Goal: Task Accomplishment & Management: Manage account settings

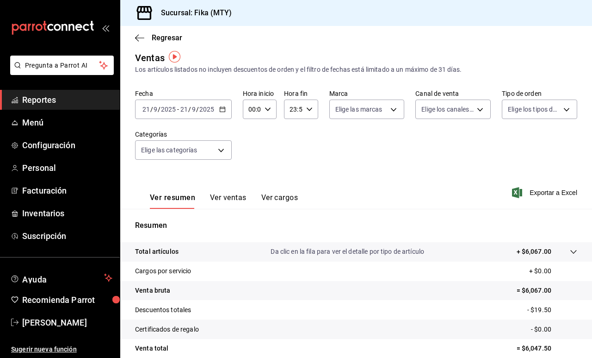
scroll to position [8, 0]
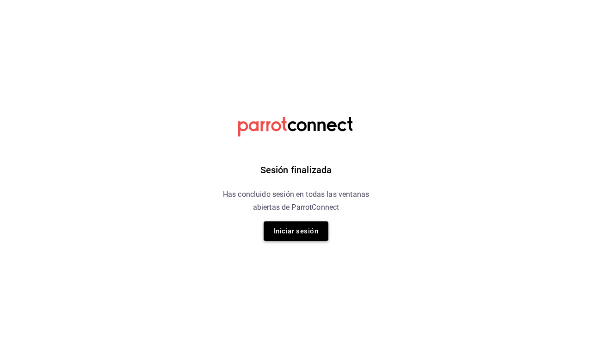
click at [313, 233] on button "Iniciar sesión" at bounding box center [296, 230] width 65 height 19
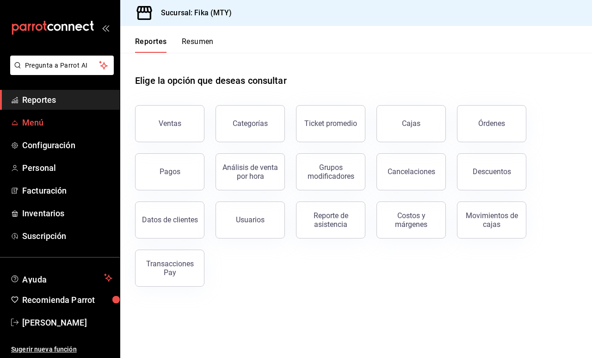
click at [54, 125] on span "Menú" at bounding box center [67, 122] width 90 height 12
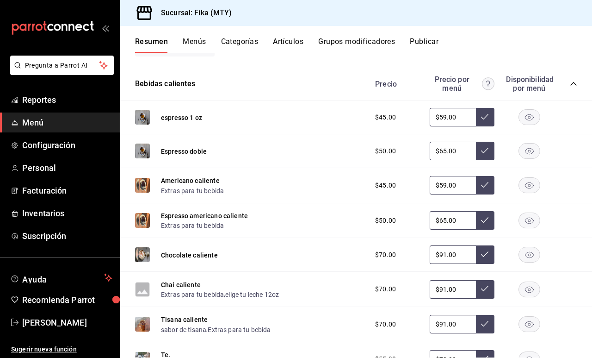
scroll to position [343, 0]
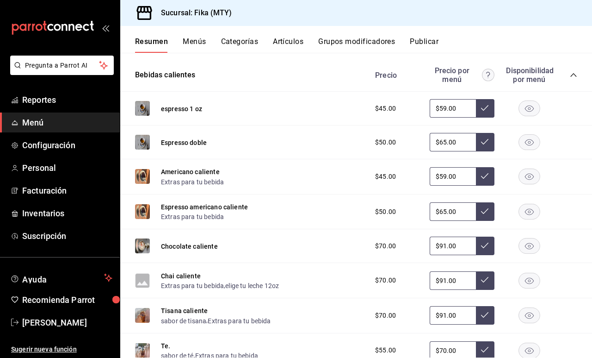
click at [142, 175] on img at bounding box center [142, 176] width 15 height 15
click at [293, 38] on button "Artículos" at bounding box center [288, 45] width 31 height 16
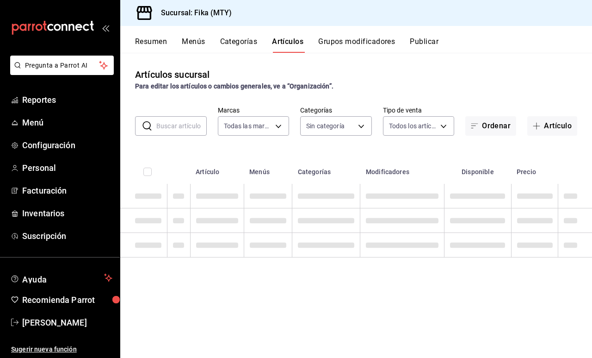
type input "7aaf3327-5c44-48f9-94f1-b594ce592dc8"
type input "c19318d1-41e4-4d54-8733-9c8836317384,6f1da3dd-1cae-4774-b684-46bf1ffc9cea,36dcd…"
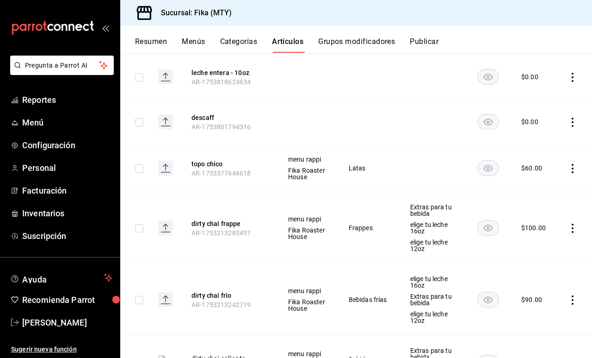
scroll to position [1942, 0]
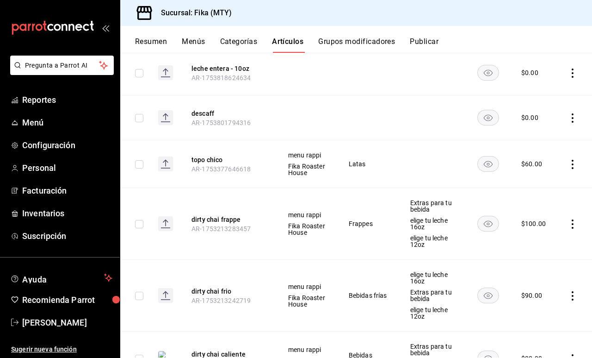
click at [167, 224] on rect at bounding box center [165, 223] width 15 height 15
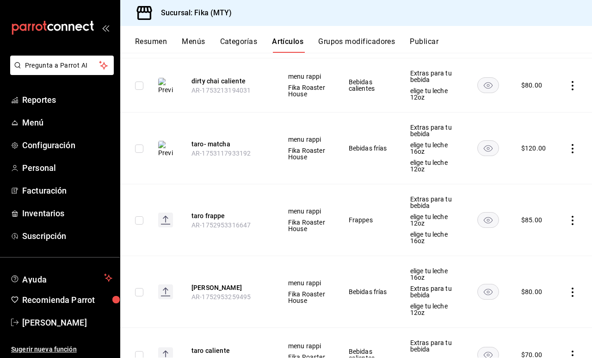
scroll to position [2217, 0]
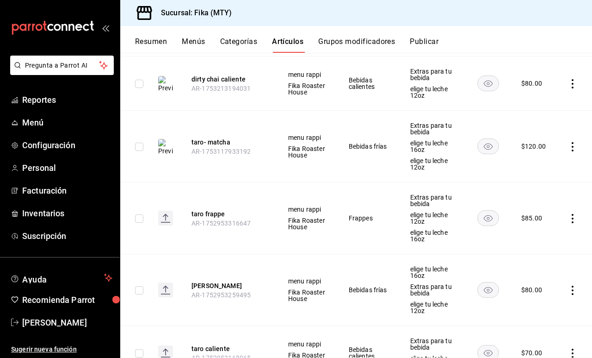
click at [167, 217] on rect at bounding box center [165, 218] width 15 height 15
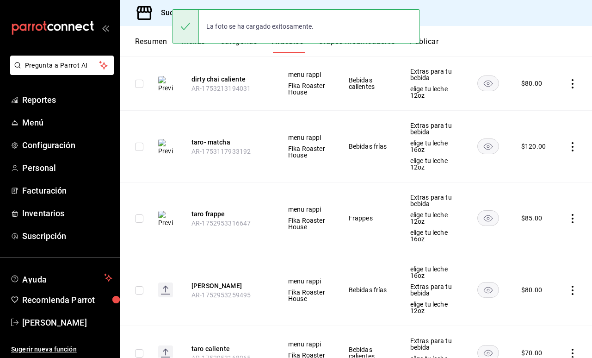
click at [168, 288] on icon at bounding box center [166, 287] width 6 height 3
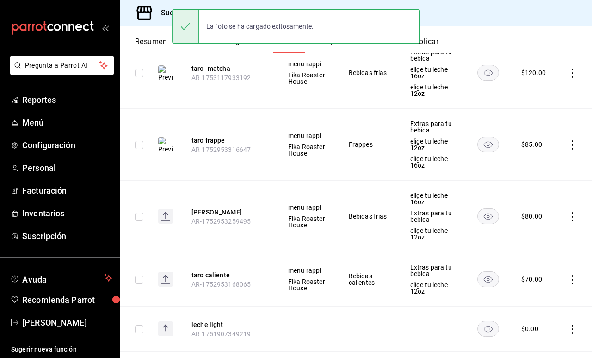
scroll to position [2306, 0]
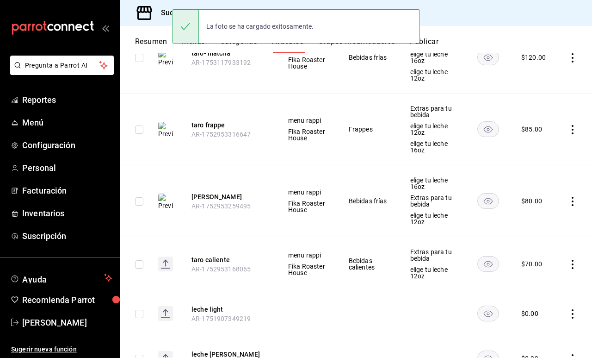
click at [166, 266] on rect at bounding box center [165, 263] width 15 height 15
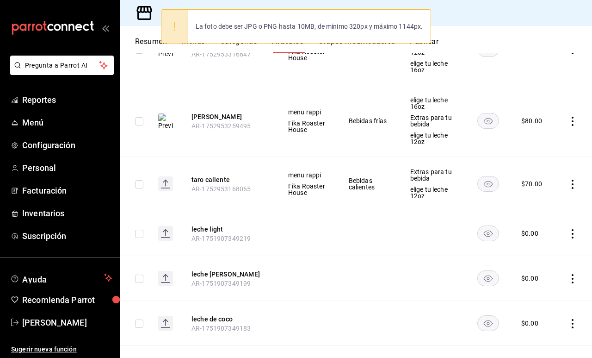
scroll to position [2371, 0]
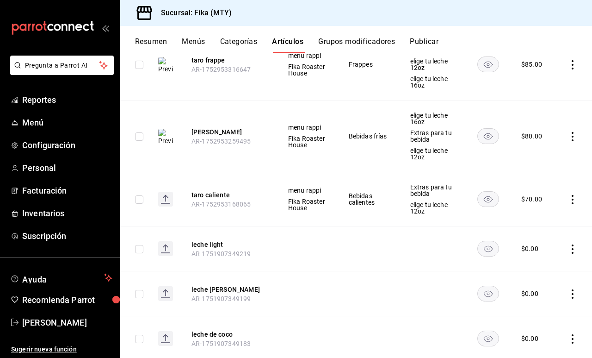
click at [162, 201] on rect at bounding box center [165, 199] width 15 height 15
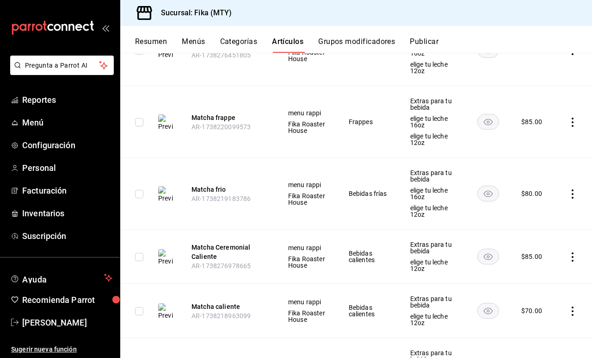
scroll to position [2835, 0]
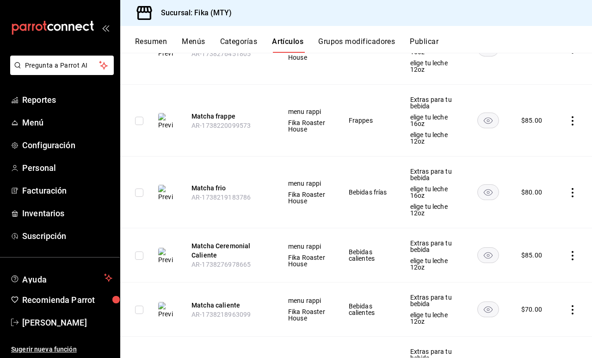
click at [164, 120] on img at bounding box center [165, 121] width 15 height 17
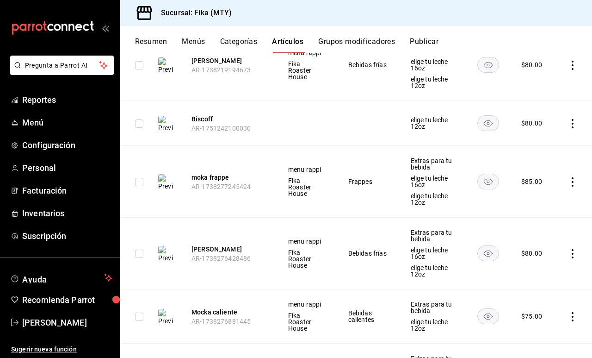
scroll to position [3272, 0]
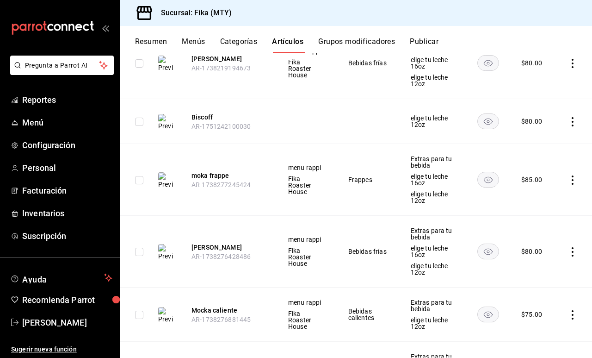
click at [165, 172] on img at bounding box center [165, 180] width 15 height 17
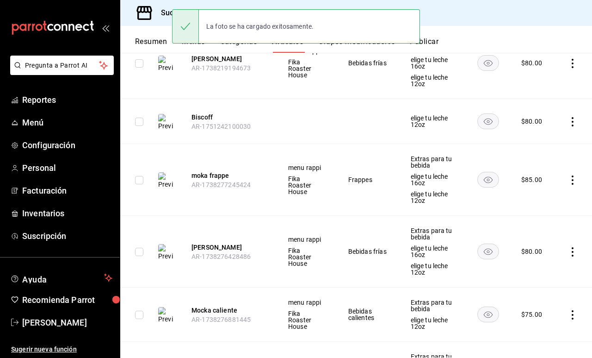
click at [168, 172] on img at bounding box center [165, 180] width 15 height 17
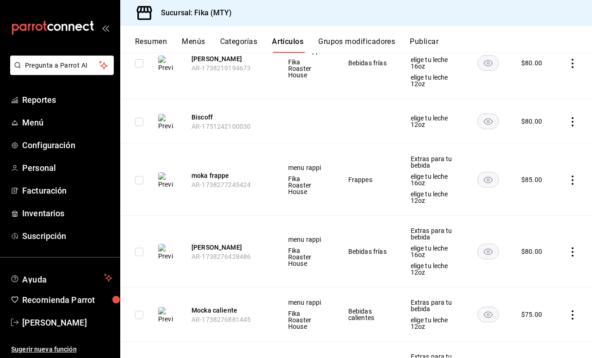
click at [163, 172] on img at bounding box center [165, 180] width 15 height 17
click at [166, 244] on img at bounding box center [165, 252] width 15 height 17
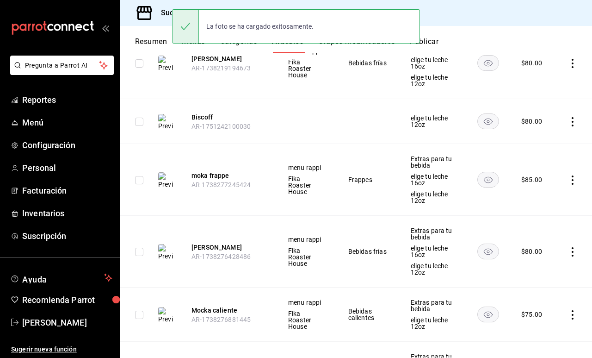
click at [166, 244] on img at bounding box center [165, 252] width 15 height 17
click at [165, 307] on img at bounding box center [165, 315] width 15 height 17
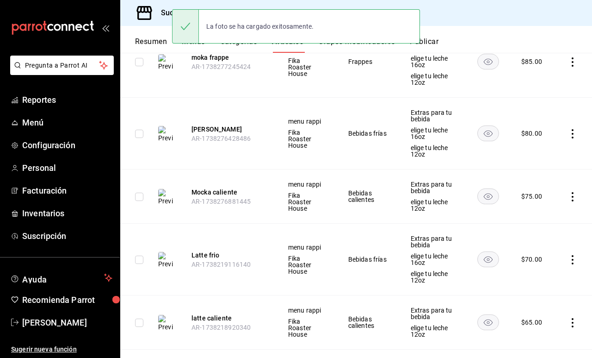
scroll to position [3391, 0]
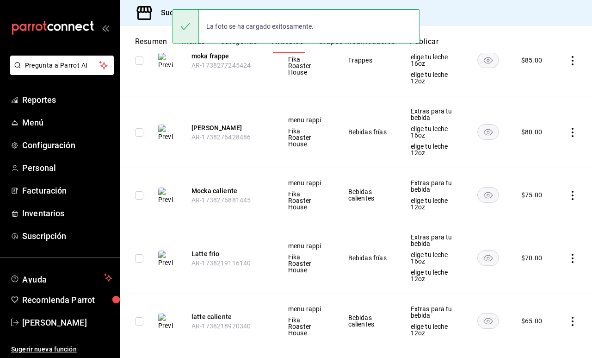
click at [168, 250] on img at bounding box center [165, 258] width 15 height 17
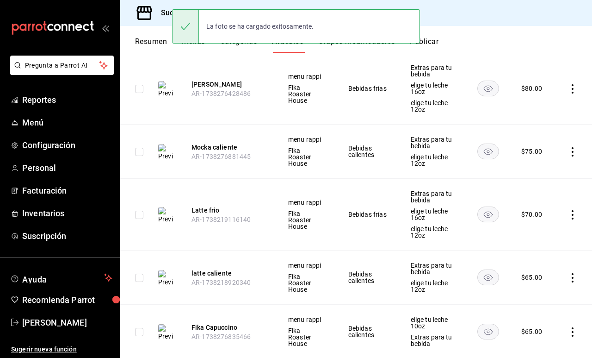
scroll to position [3447, 0]
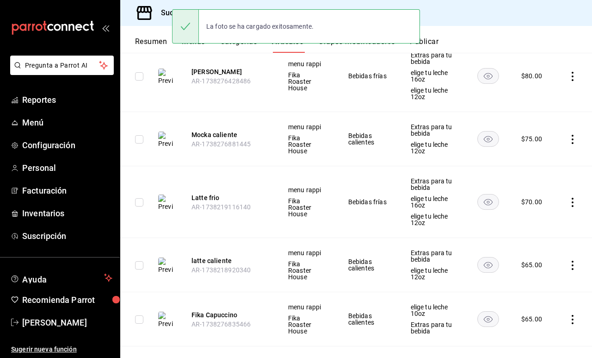
click at [164, 257] on img at bounding box center [165, 265] width 15 height 17
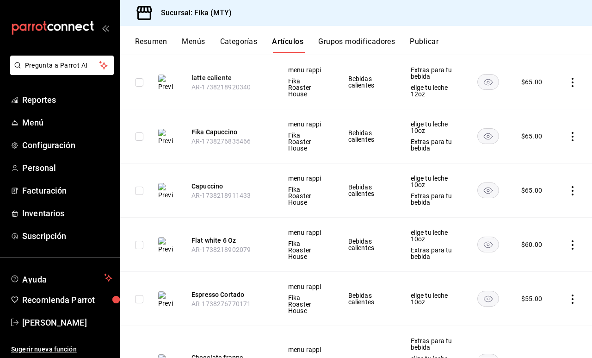
scroll to position [3632, 0]
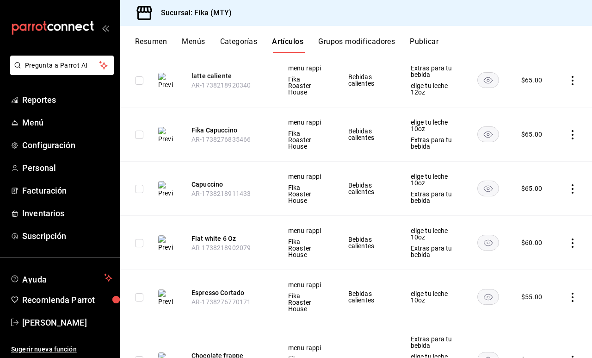
click at [163, 235] on img at bounding box center [165, 243] width 15 height 17
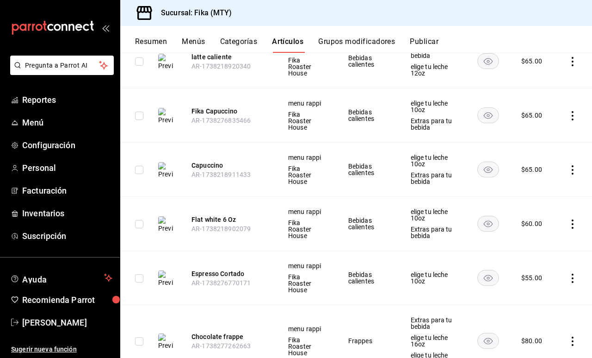
scroll to position [3653, 0]
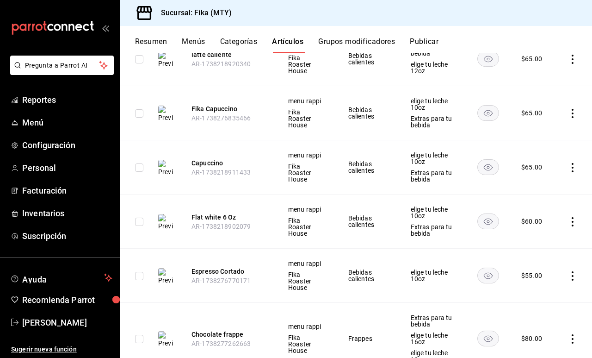
click at [166, 268] on img at bounding box center [165, 276] width 15 height 17
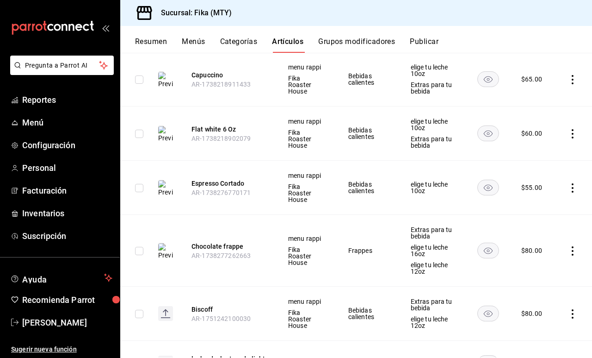
scroll to position [3742, 0]
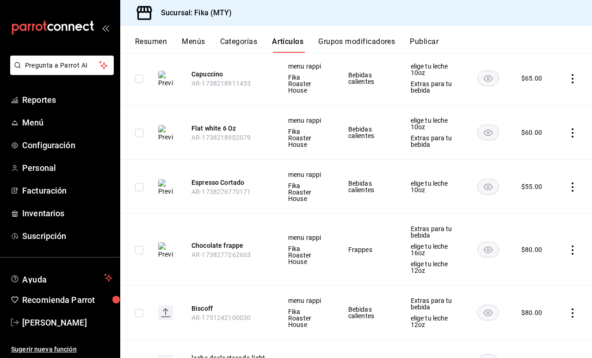
click at [163, 242] on img at bounding box center [165, 250] width 15 height 17
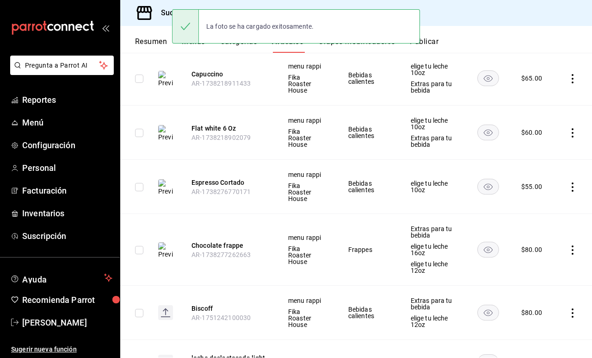
click at [167, 308] on icon at bounding box center [166, 309] width 6 height 3
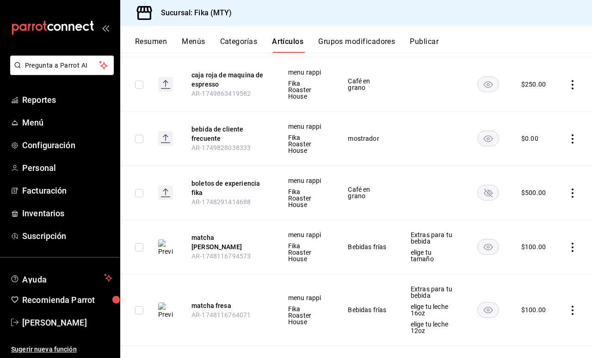
scroll to position [4209, 0]
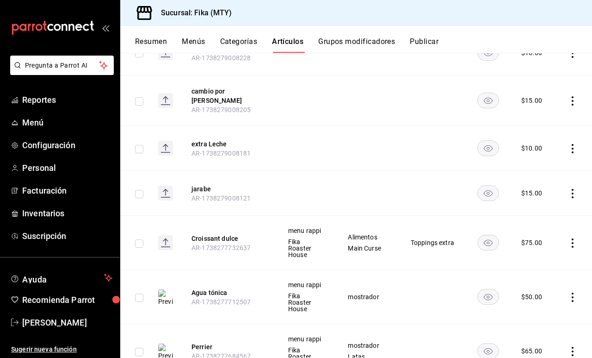
scroll to position [6234, 0]
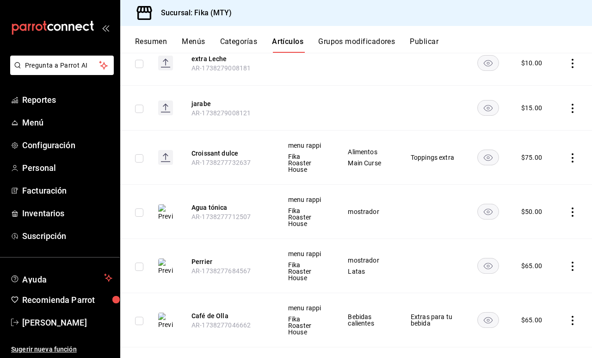
scroll to position [6305, 0]
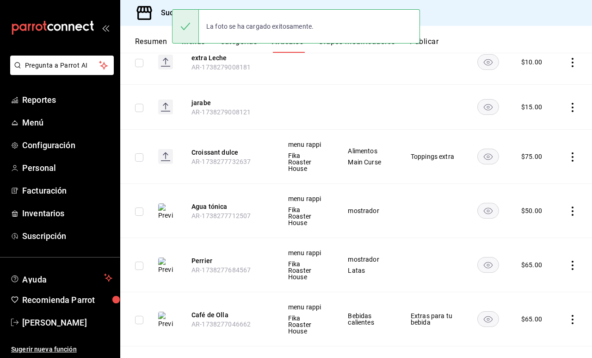
scroll to position [6316, 0]
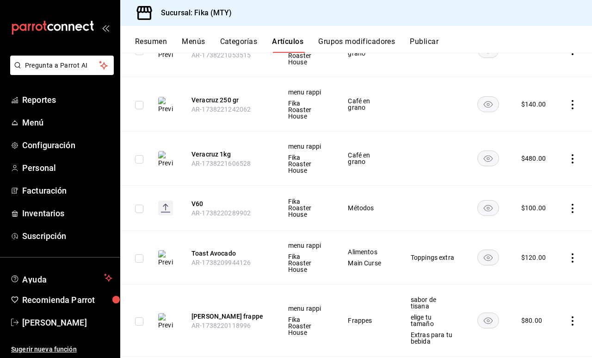
scroll to position [6994, 0]
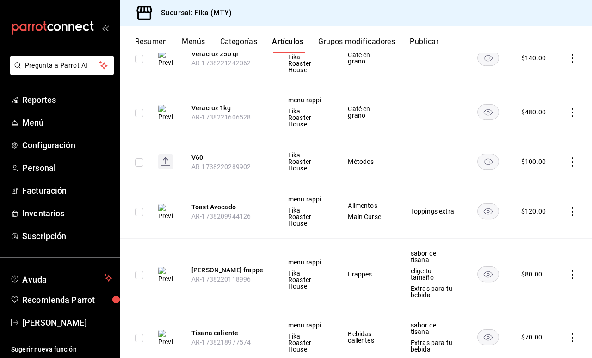
scroll to position [7028, 0]
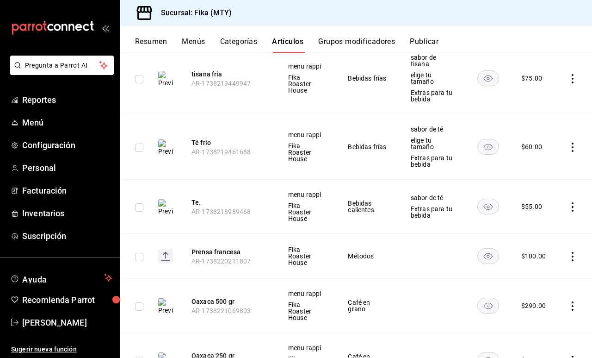
scroll to position [7349, 0]
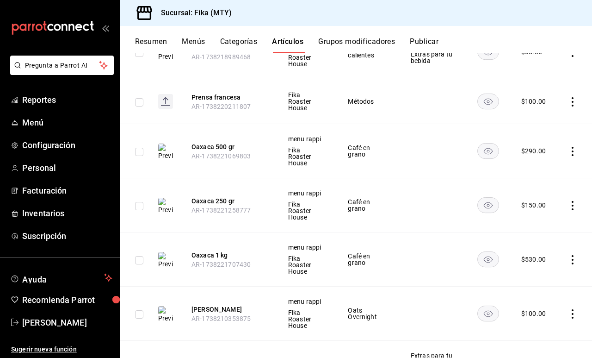
scroll to position [7505, 0]
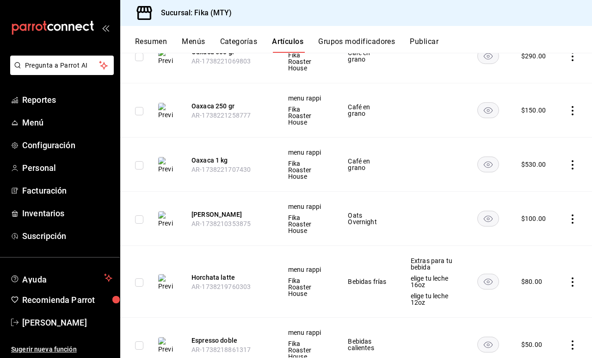
scroll to position [7619, 0]
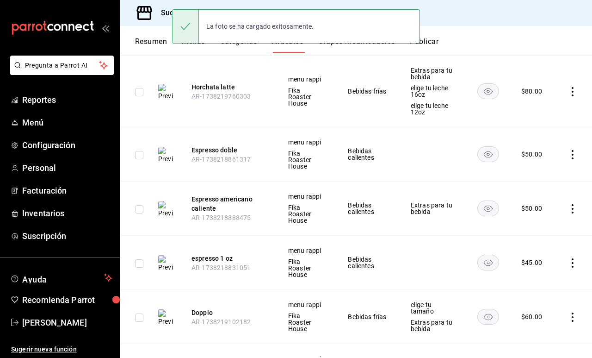
scroll to position [7788, 0]
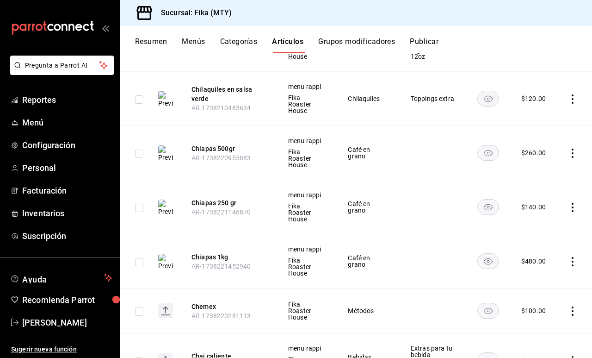
scroll to position [8275, 0]
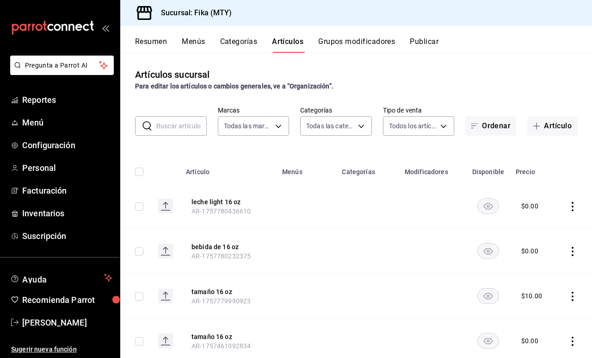
scroll to position [0, 0]
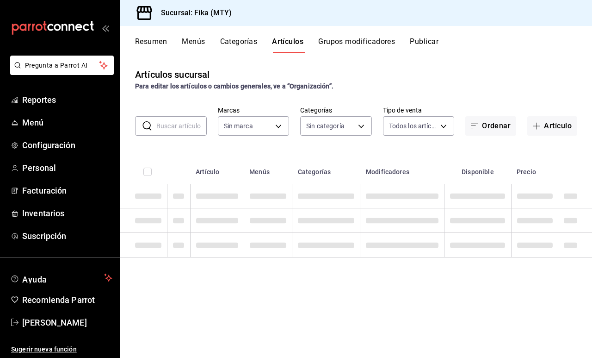
type input "7aaf3327-5c44-48f9-94f1-b594ce592dc8"
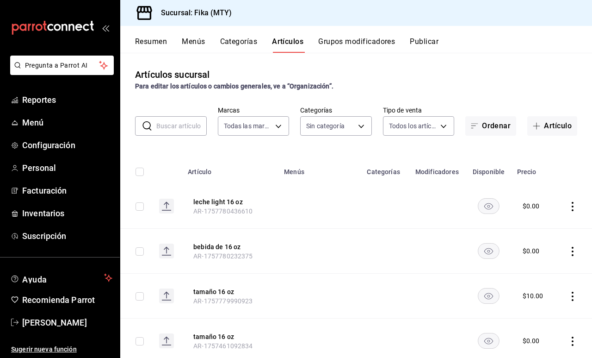
type input "c19318d1-41e4-4d54-8733-9c8836317384,6f1da3dd-1cae-4774-b684-46bf1ffc9cea,36dcd…"
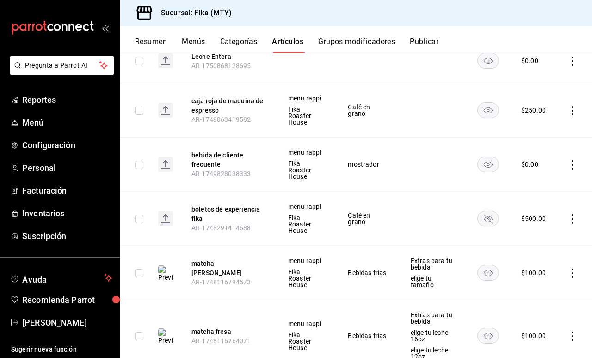
scroll to position [4184, 0]
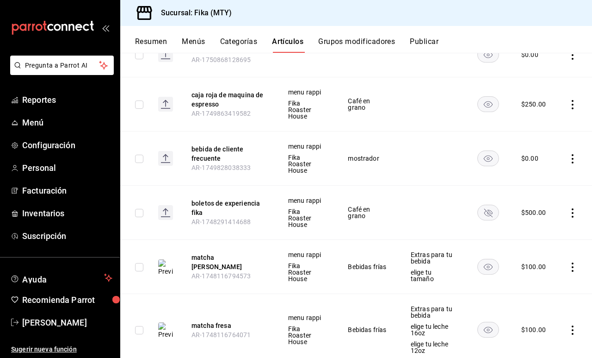
click at [163, 259] on img at bounding box center [165, 267] width 15 height 17
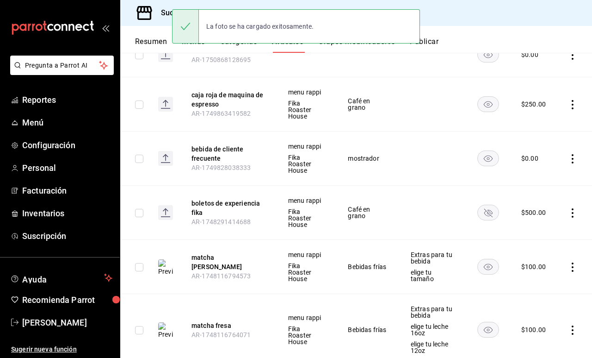
click at [168, 322] on img at bounding box center [165, 330] width 15 height 17
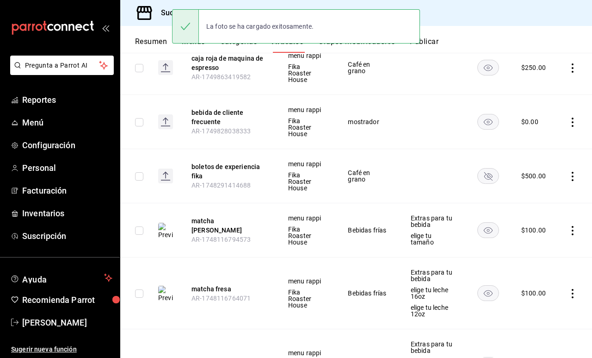
scroll to position [4226, 0]
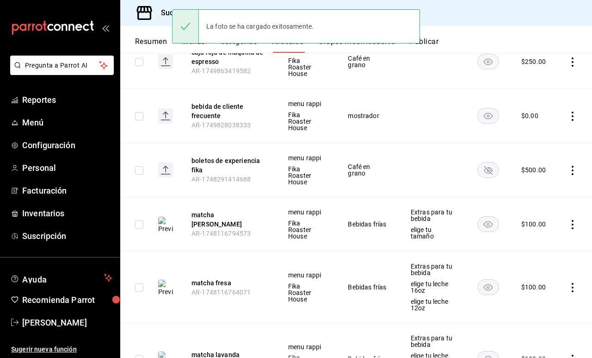
click at [170, 351] on img at bounding box center [165, 359] width 15 height 17
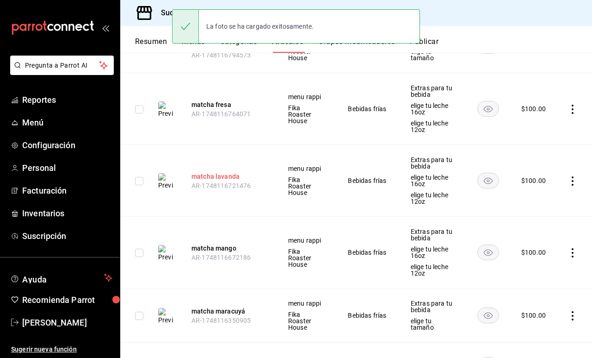
scroll to position [4411, 0]
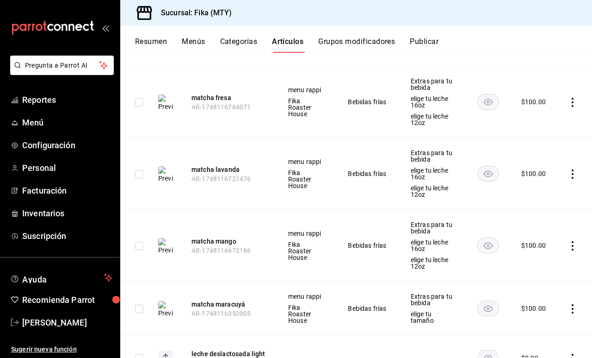
click at [168, 238] on img at bounding box center [165, 246] width 15 height 17
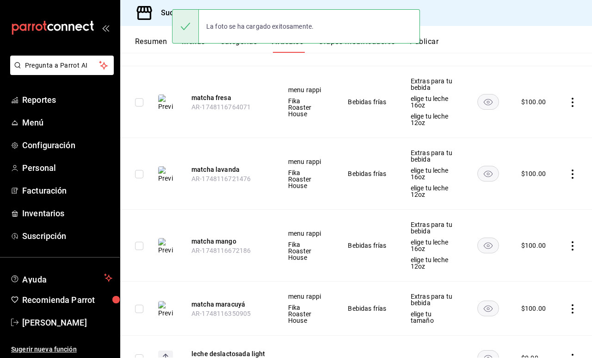
click at [160, 301] on img at bounding box center [165, 309] width 15 height 17
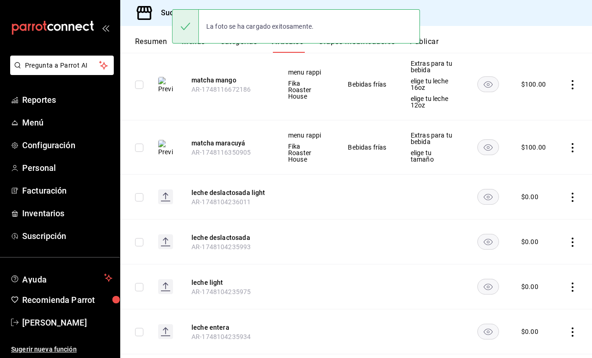
scroll to position [4575, 0]
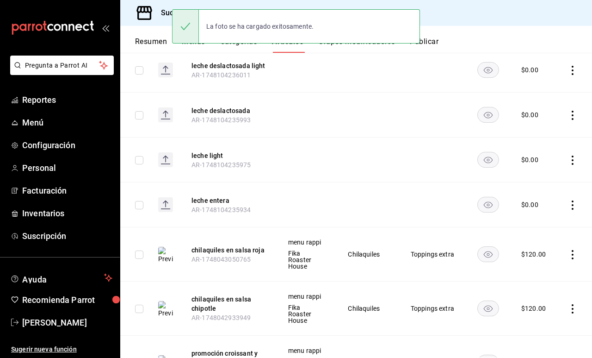
scroll to position [4708, 0]
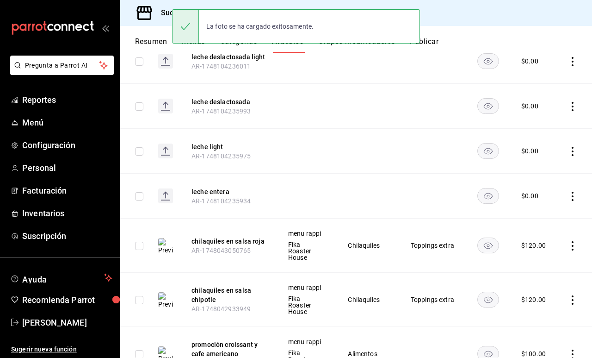
click at [168, 292] on img at bounding box center [165, 300] width 15 height 17
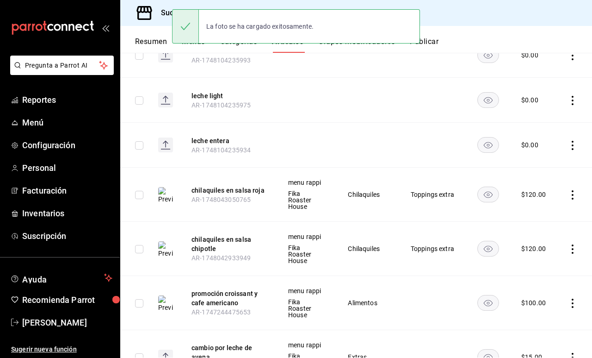
scroll to position [4761, 0]
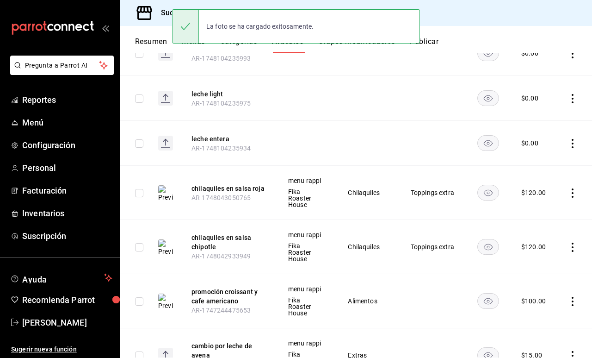
click at [169, 293] on img at bounding box center [165, 301] width 15 height 17
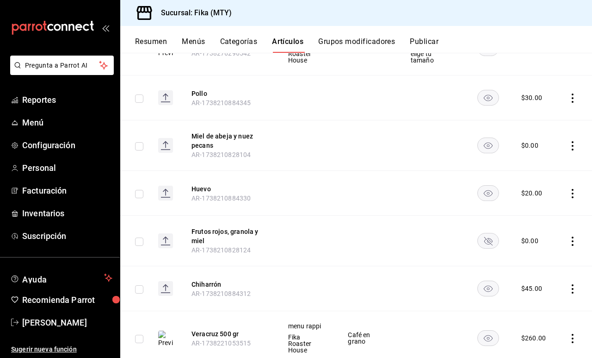
scroll to position [6719, 0]
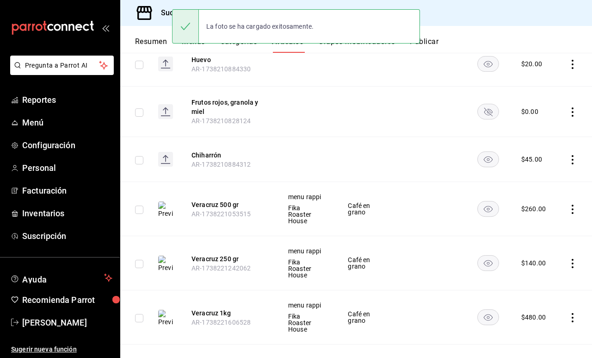
scroll to position [6822, 0]
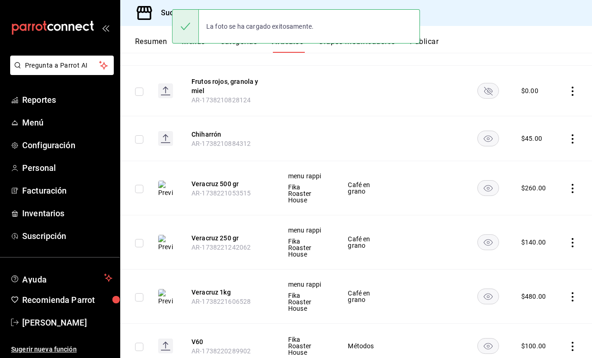
scroll to position [6861, 0]
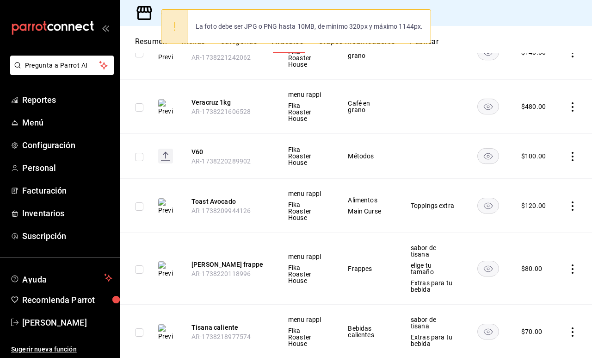
scroll to position [7033, 0]
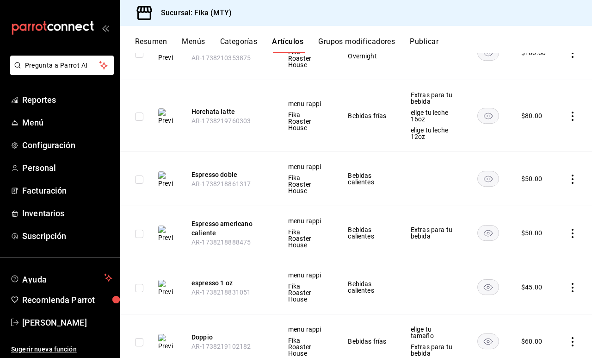
scroll to position [7764, 0]
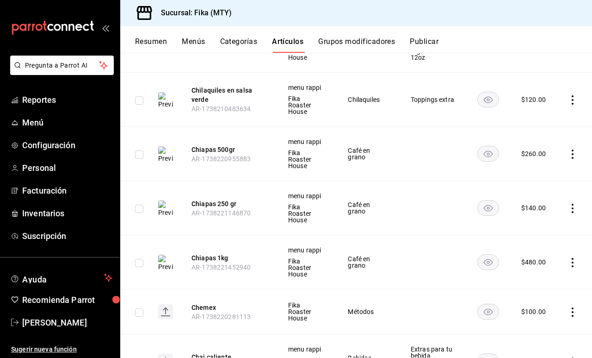
scroll to position [0, 0]
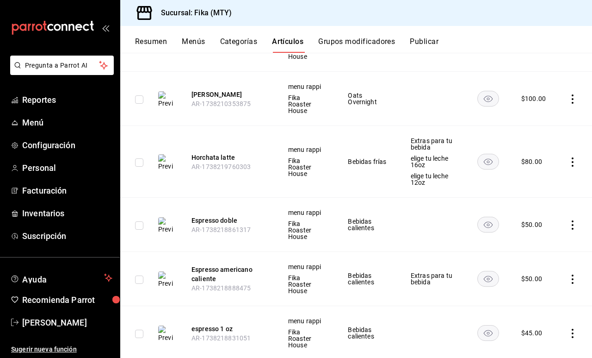
scroll to position [7655, 0]
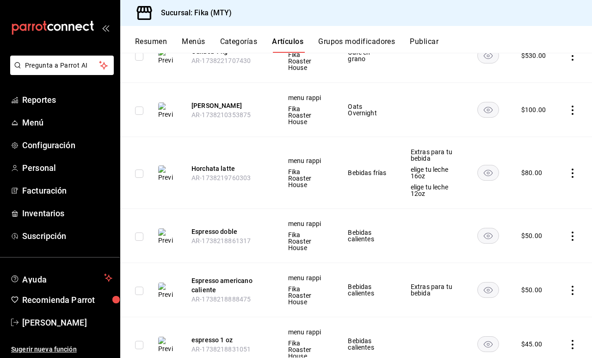
scroll to position [7707, 0]
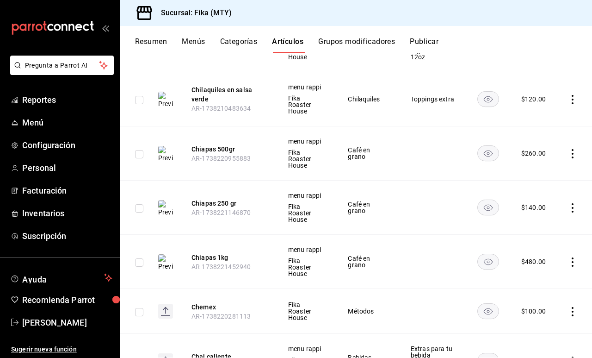
scroll to position [8275, 0]
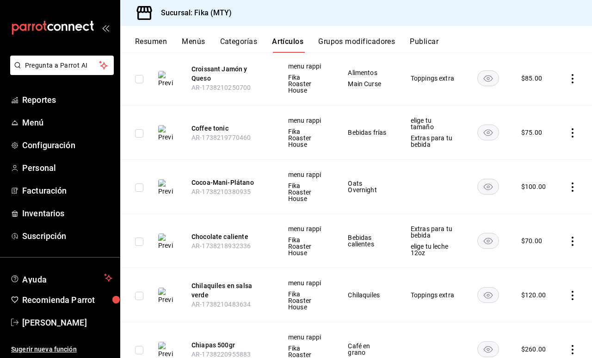
scroll to position [8074, 0]
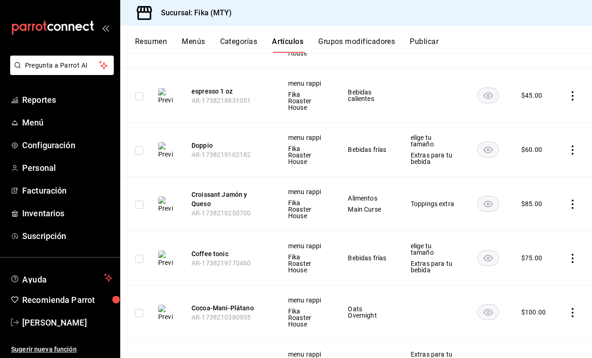
scroll to position [7948, 0]
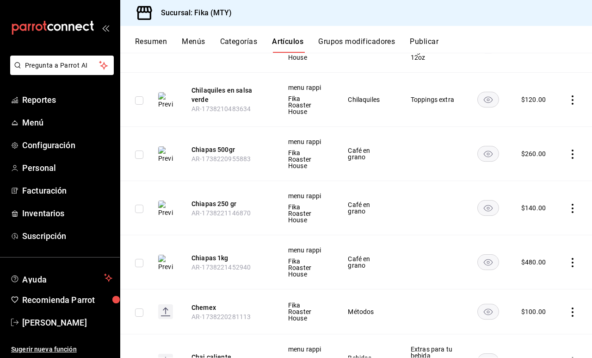
scroll to position [0, 0]
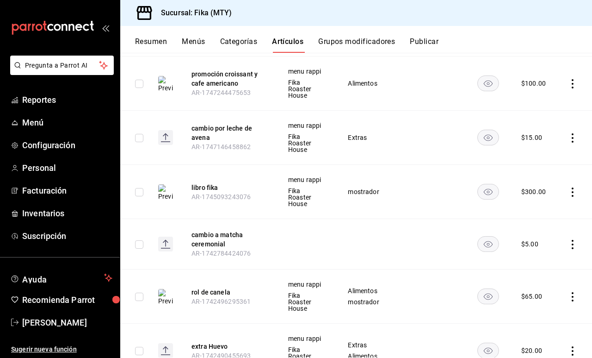
scroll to position [4977, 0]
click at [164, 290] on img at bounding box center [165, 298] width 15 height 17
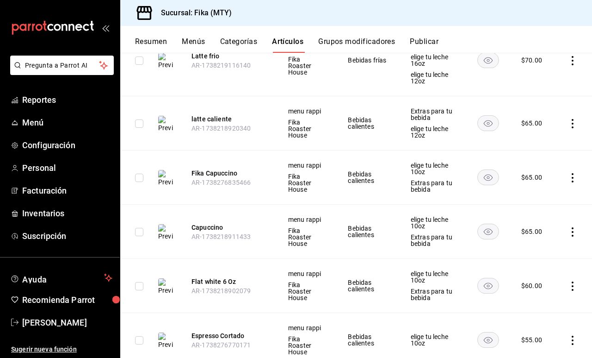
scroll to position [3578, 0]
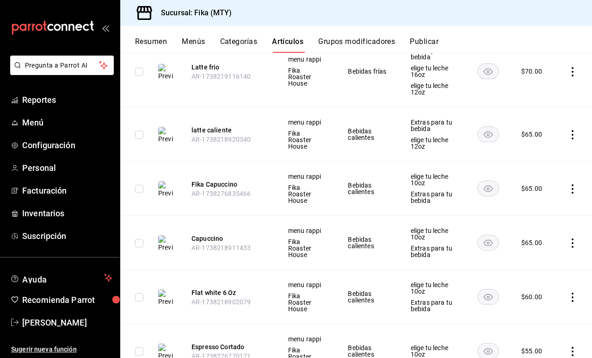
click at [164, 343] on img at bounding box center [165, 351] width 15 height 17
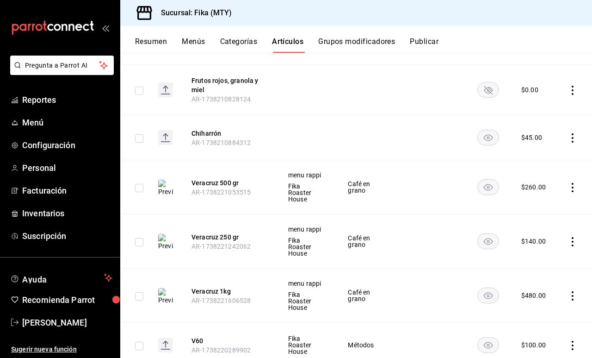
scroll to position [6894, 0]
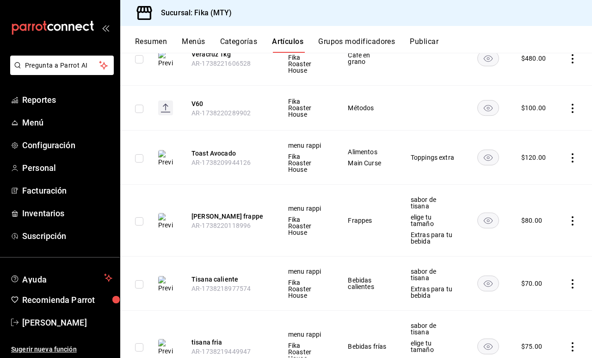
scroll to position [7066, 0]
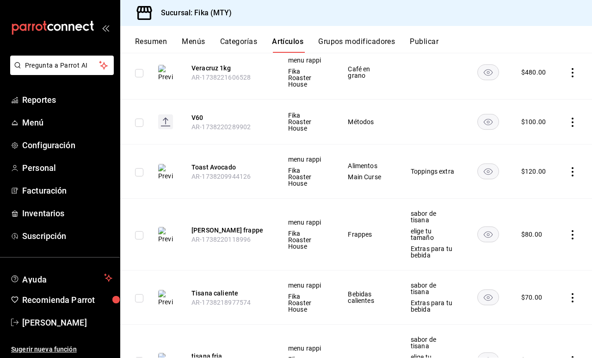
click at [165, 353] on img at bounding box center [165, 361] width 15 height 17
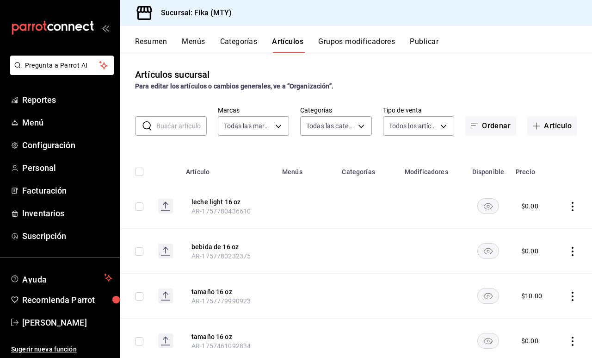
scroll to position [0, 0]
click at [436, 43] on button "Publicar" at bounding box center [424, 45] width 29 height 16
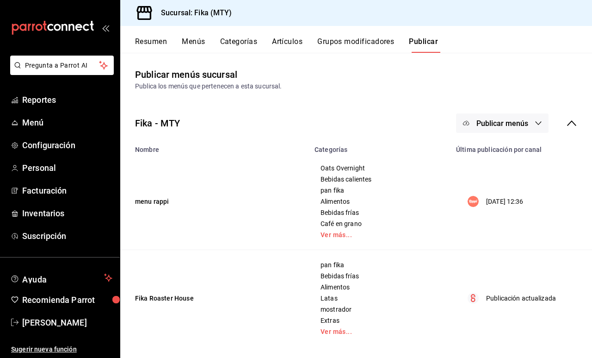
click at [512, 126] on span "Publicar menús" at bounding box center [503, 123] width 52 height 9
click at [509, 151] on span "Rappi" at bounding box center [516, 154] width 44 height 10
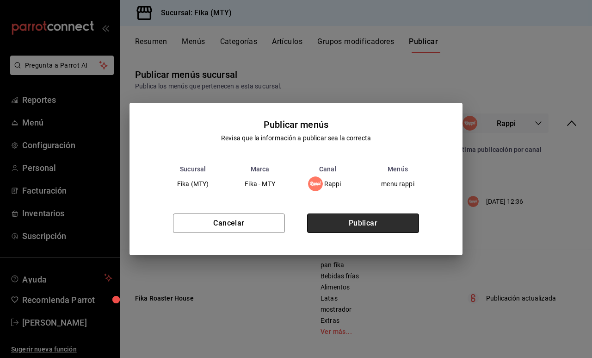
click at [369, 220] on button "Publicar" at bounding box center [363, 222] width 112 height 19
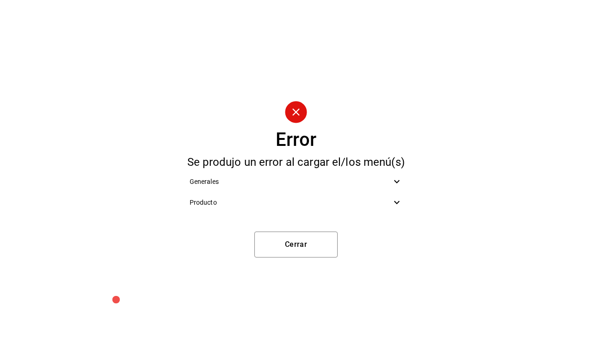
click at [305, 175] on div "Generales" at bounding box center [296, 181] width 228 height 21
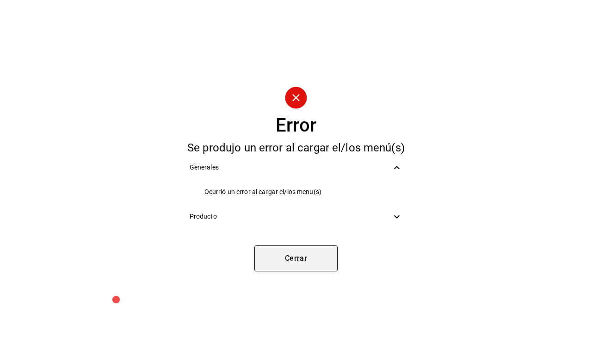
click at [306, 261] on button "Cerrar" at bounding box center [296, 258] width 83 height 26
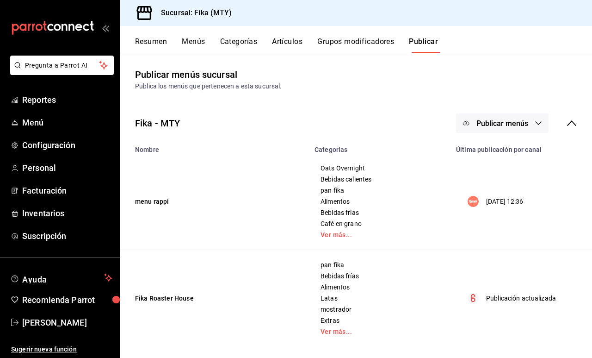
click at [480, 114] on button "Publicar menús" at bounding box center [502, 122] width 93 height 19
click at [486, 150] on div at bounding box center [481, 153] width 26 height 15
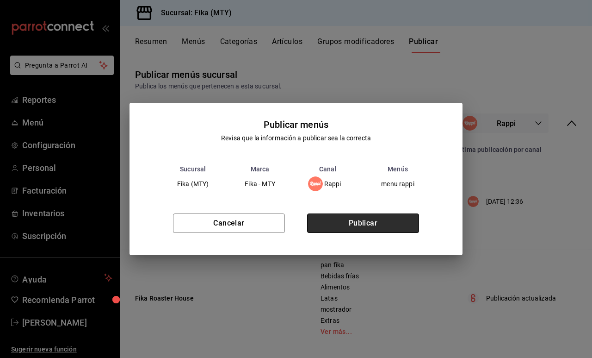
click at [366, 223] on button "Publicar" at bounding box center [363, 222] width 112 height 19
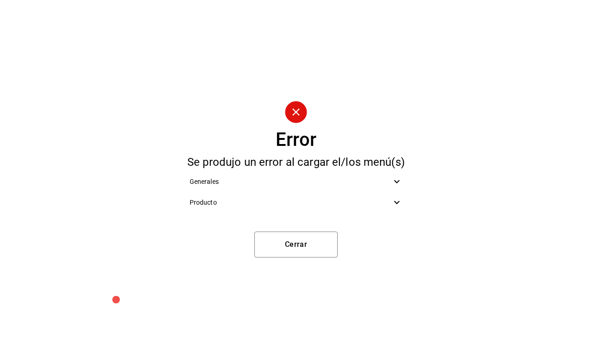
click at [364, 207] on span "Producto" at bounding box center [291, 203] width 202 height 10
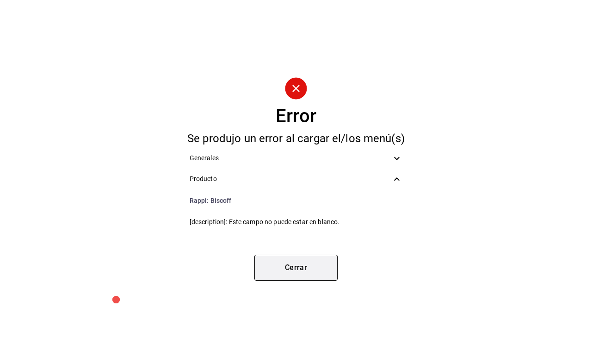
click at [323, 268] on button "Cerrar" at bounding box center [296, 268] width 83 height 26
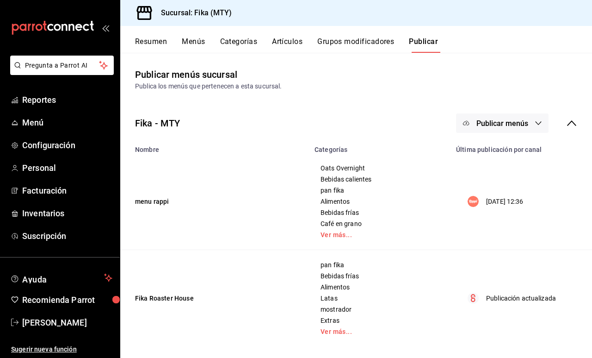
click at [286, 41] on button "Artículos" at bounding box center [287, 45] width 31 height 16
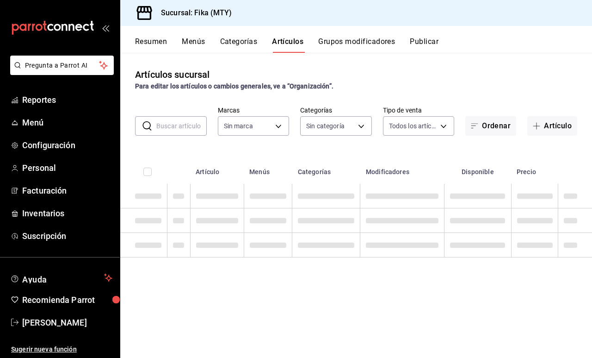
type input "7aaf3327-5c44-48f9-94f1-b594ce592dc8"
type input "c19318d1-41e4-4d54-8733-9c8836317384,6f1da3dd-1cae-4774-b684-46bf1ffc9cea,36dcd…"
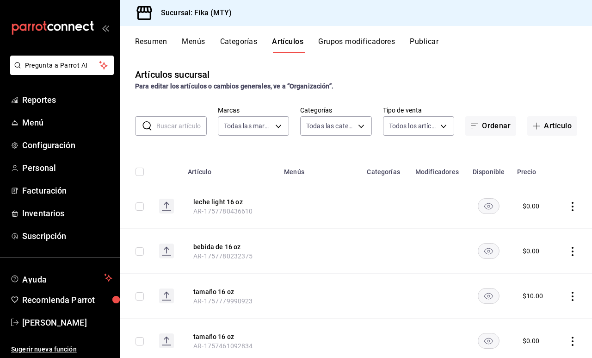
click at [240, 43] on button "Categorías" at bounding box center [238, 45] width 37 height 16
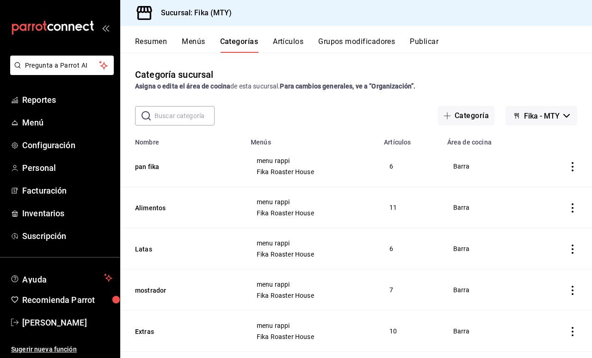
click at [290, 41] on button "Artículos" at bounding box center [288, 45] width 31 height 16
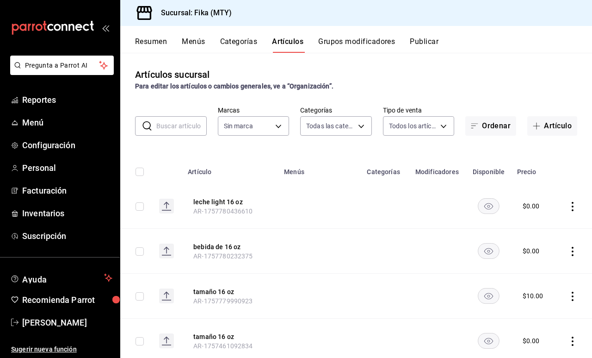
type input "7aaf3327-5c44-48f9-94f1-b594ce592dc8"
type input "c19318d1-41e4-4d54-8733-9c8836317384,6f1da3dd-1cae-4774-b684-46bf1ffc9cea,36dcd…"
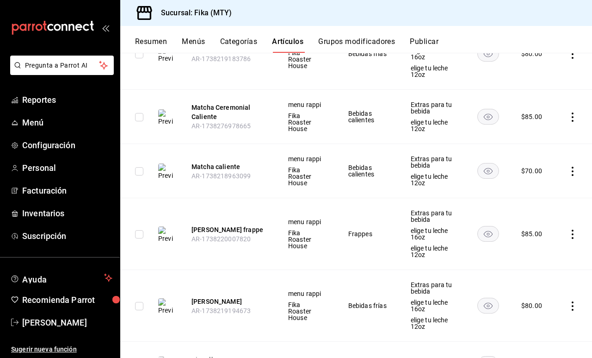
scroll to position [3098, 0]
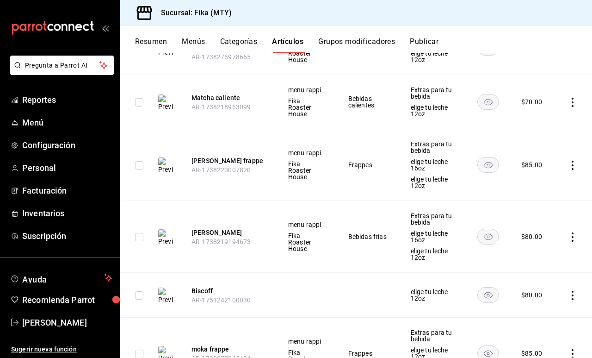
click at [225, 296] on span "AR-1751242100030" at bounding box center [221, 299] width 59 height 7
click at [430, 288] on span "elige tu leche 12oz" at bounding box center [433, 294] width 44 height 13
click at [573, 291] on icon "actions" at bounding box center [573, 295] width 2 height 9
click at [558, 261] on li "Editar" at bounding box center [537, 261] width 56 height 19
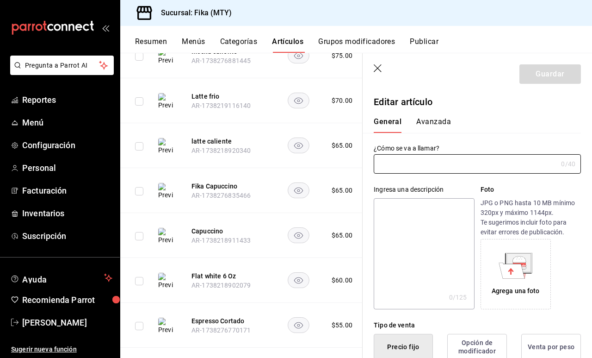
type input "Biscoff"
type input "AR-1751242100030"
type input "$80.00"
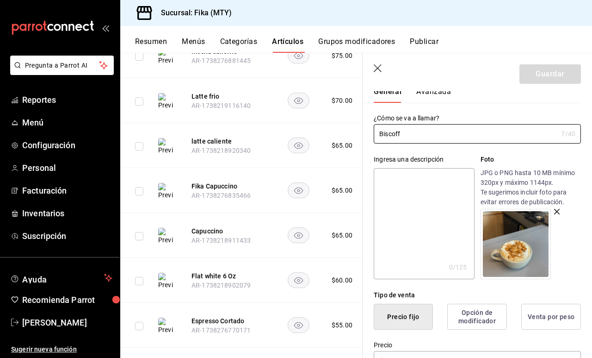
scroll to position [33, 0]
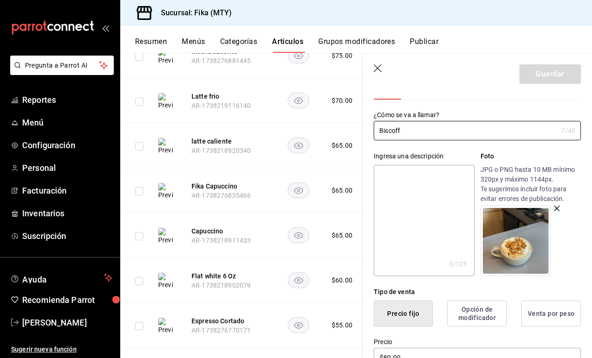
click at [417, 192] on textarea at bounding box center [424, 220] width 100 height 111
type textarea "b"
type textarea "x"
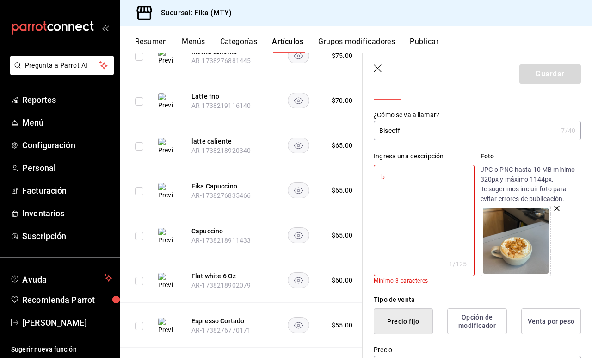
type textarea "be"
type textarea "x"
type textarea "beb"
type textarea "x"
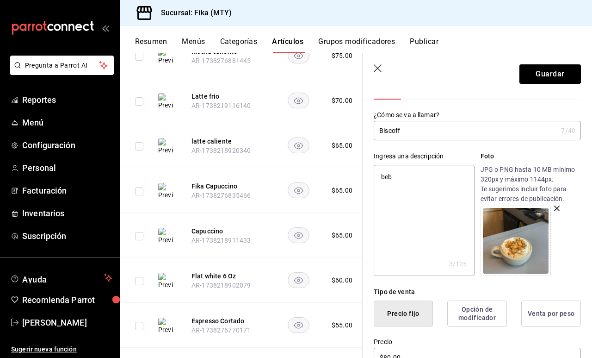
type textarea "bebi"
type textarea "x"
type textarea "bebid"
type textarea "x"
type textarea "bebida"
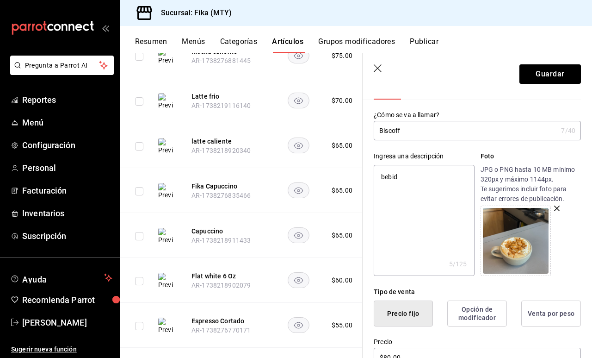
type textarea "x"
type textarea "bebidas"
type textarea "x"
type textarea "bebidas"
type textarea "x"
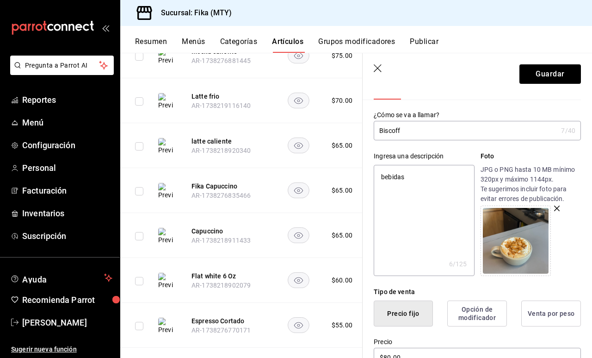
type textarea "bebidas c"
type textarea "x"
type textarea "bebidas co"
type textarea "x"
type textarea "bebidas con"
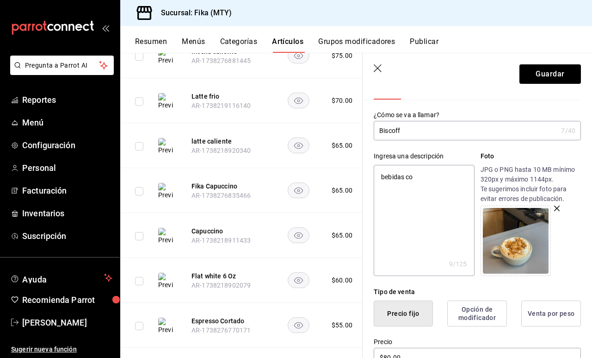
type textarea "x"
type textarea "bebidas con"
type textarea "x"
type textarea "bebidas con g"
type textarea "x"
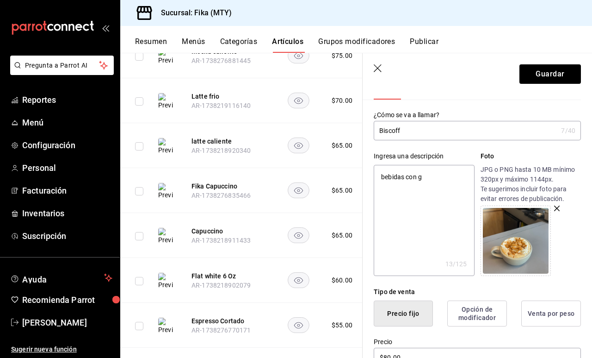
type textarea "bebidas con ga"
type textarea "x"
type textarea "bebidas con gal"
type textarea "x"
type textarea "bebidas con gall"
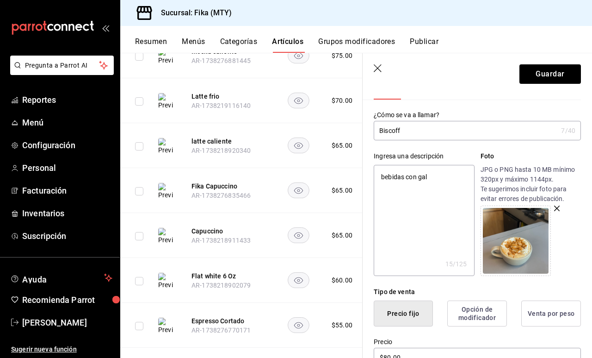
type textarea "x"
type textarea "bebidas con [PERSON_NAME]"
type textarea "x"
type textarea "bebidas con [PERSON_NAME]"
type textarea "x"
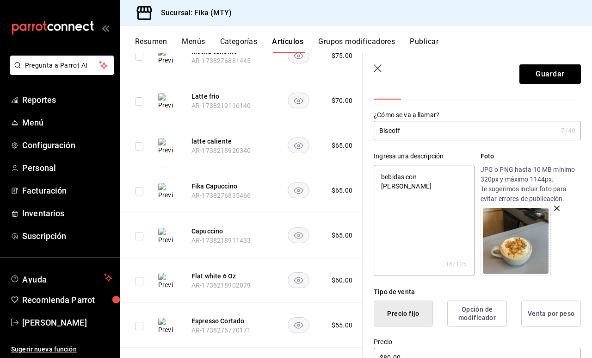
type textarea "bebidas con galleta"
type textarea "x"
click at [406, 178] on textarea "bebidas con galleta" at bounding box center [424, 220] width 100 height 111
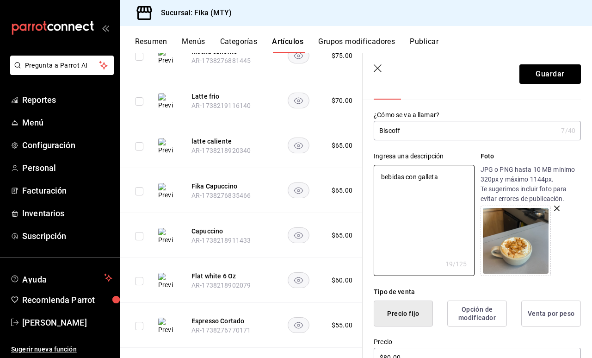
type textarea "bebidascon galleta"
type textarea "x"
type textarea "bebidacon galleta"
type textarea "x"
type textarea "bebida con galleta"
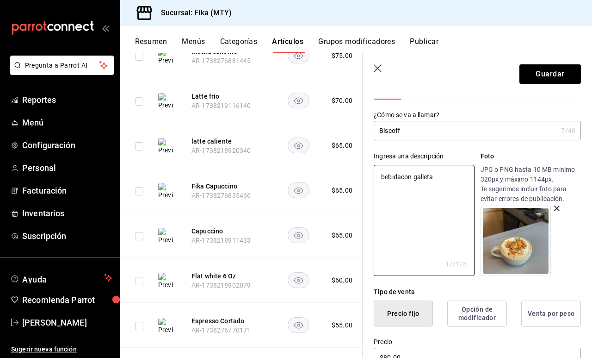
type textarea "x"
click at [446, 182] on textarea "bebida con galleta" at bounding box center [424, 220] width 100 height 111
type textarea "bebida con galleta"
type textarea "x"
type textarea "bebida con galleta b"
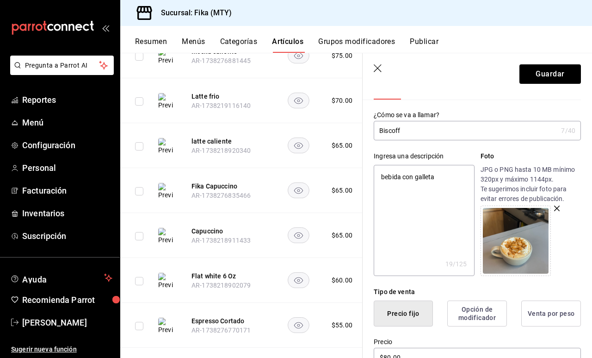
type textarea "x"
type textarea "bebida con galleta bi"
type textarea "x"
type textarea "bebida con galleta bis"
type textarea "x"
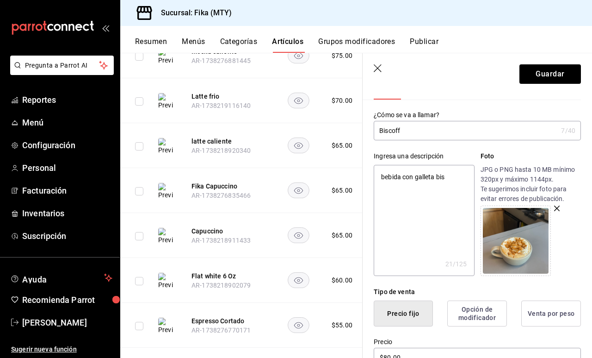
type textarea "bebida con galleta bisc"
type textarea "x"
type textarea "bebida con galleta bisco"
type textarea "x"
type textarea "bebida con galleta biscof"
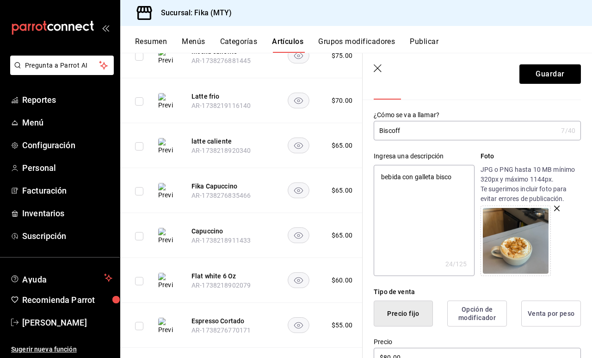
type textarea "x"
type textarea "bebida con galleta [PERSON_NAME]"
type textarea "x"
type textarea "bebida con galleta [PERSON_NAME]"
type textarea "x"
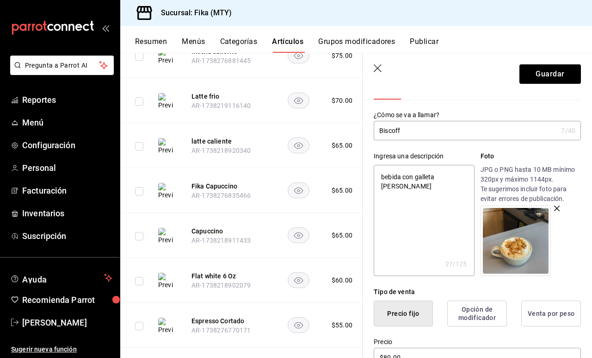
type textarea "bebida con galleta [PERSON_NAME]"
type textarea "x"
type textarea "bebida con galleta [PERSON_NAME],"
type textarea "x"
type textarea "bebida con galleta [PERSON_NAME],"
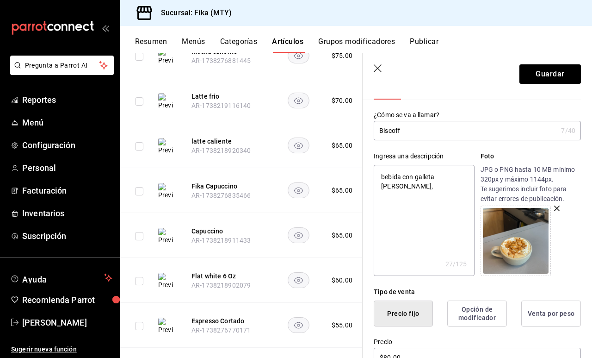
type textarea "x"
type textarea "bebida con galleta [PERSON_NAME], j"
type textarea "x"
type textarea "bebida con galleta [PERSON_NAME], ja"
type textarea "x"
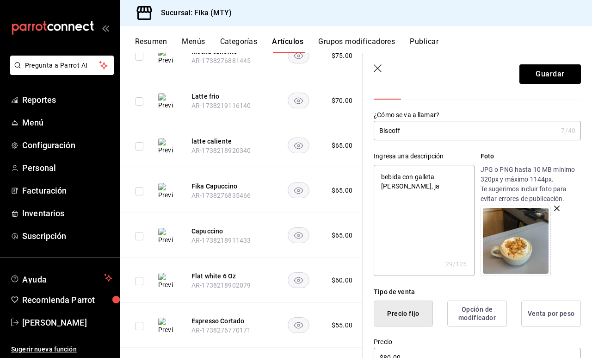
type textarea "bebida con galleta [PERSON_NAME], jar"
type textarea "x"
type textarea "bebida con galleta [PERSON_NAME]"
type textarea "x"
type textarea "bebida con galleta [PERSON_NAME], jarab"
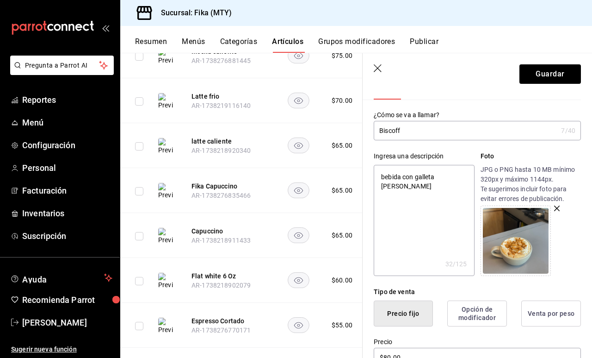
type textarea "x"
type textarea "bebida con galleta [PERSON_NAME], jarabe"
type textarea "x"
type textarea "bebida con galleta [PERSON_NAME], jarabe"
type textarea "x"
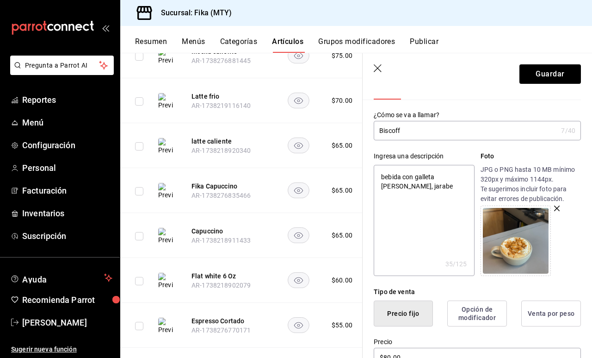
type textarea "bebida con galleta [PERSON_NAME], jarabe d"
type textarea "x"
type textarea "bebida con galleta [PERSON_NAME], jarabe de"
type textarea "x"
type textarea "bebida con galleta [PERSON_NAME], jarabe de"
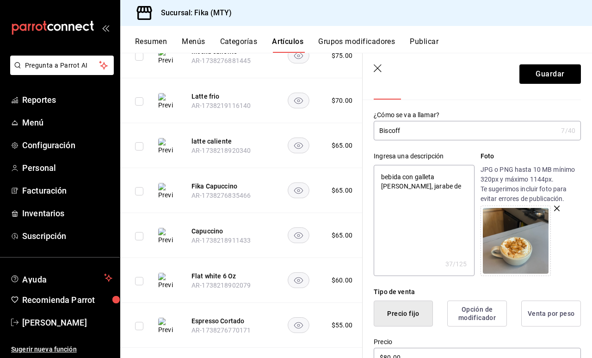
type textarea "x"
type textarea "bebida con galleta [PERSON_NAME], jarabe de a"
type textarea "x"
type textarea "bebida con galleta [PERSON_NAME], jarabe de av"
type textarea "x"
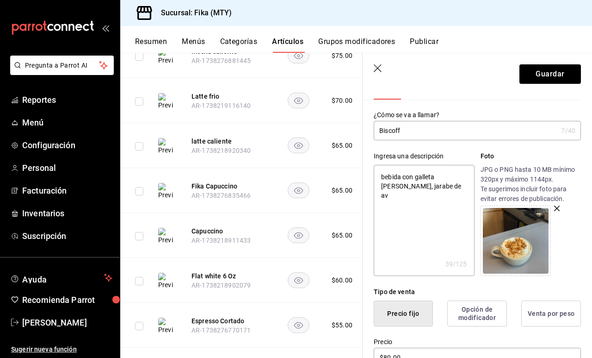
type textarea "bebida con galleta [PERSON_NAME], jarabe de ave"
type textarea "x"
type textarea "bebida con galleta [PERSON_NAME], jarabe [PERSON_NAME]"
type textarea "x"
type textarea "bebida con galleta [PERSON_NAME], jarabe de avell"
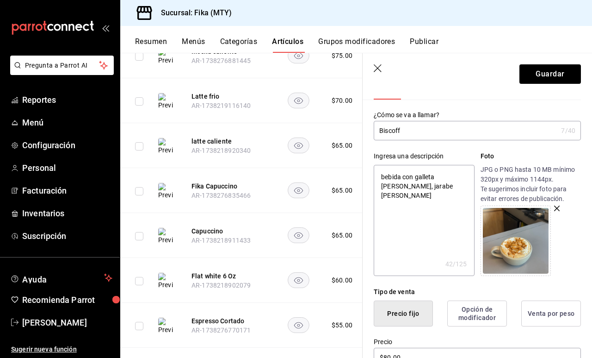
type textarea "x"
type textarea "bebida con galleta [PERSON_NAME], jarabe [PERSON_NAME]"
type textarea "x"
type textarea "bebida con galleta [PERSON_NAME], jarabe [PERSON_NAME]"
type textarea "x"
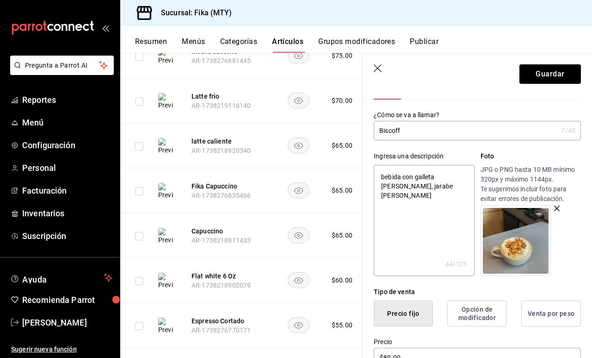
type textarea "bebida con galleta [PERSON_NAME], jarabe de avellana"
type textarea "x"
type textarea "bebida con galleta [PERSON_NAME], jarabe de avellana"
type textarea "x"
type textarea "bebida con galleta [PERSON_NAME], jarabe de avellana"
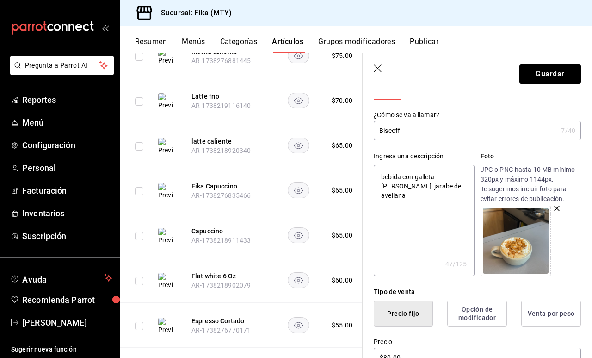
type textarea "x"
type textarea "bebida con galleta [PERSON_NAME], jarabe de avellana,"
type textarea "x"
type textarea "bebida con galleta [PERSON_NAME], jarabe de avellana,"
type textarea "x"
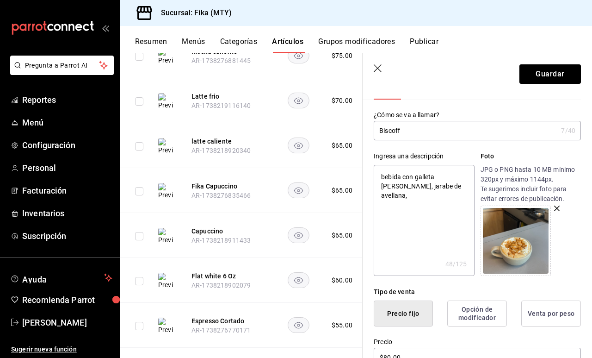
type textarea "bebida con galleta [PERSON_NAME], jarabe de avellana, l"
type textarea "x"
type textarea "bebida con galleta [PERSON_NAME], jarabe de avellana, le"
type textarea "x"
type textarea "bebida con galleta [PERSON_NAME], jarabe de avellana, lec"
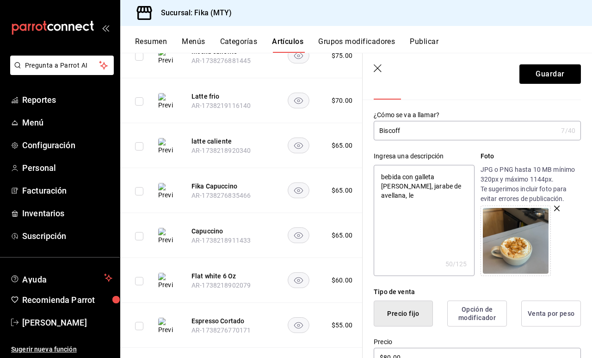
type textarea "x"
type textarea "bebida con galleta [PERSON_NAME], jarabe [PERSON_NAME]"
type textarea "x"
type textarea "bebida con galleta [PERSON_NAME], jarabe de avellana, leche"
type textarea "x"
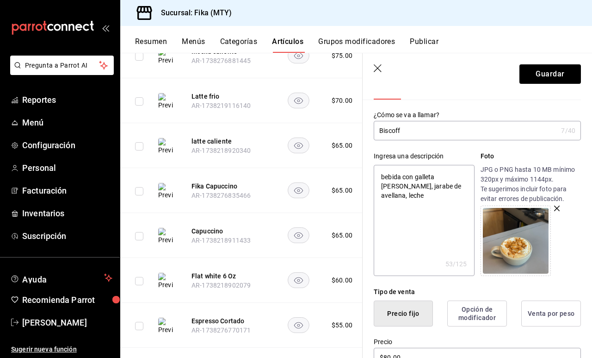
type textarea "bebida con galleta [PERSON_NAME], jarabe de avellana, leche"
type textarea "x"
type textarea "bebida con galleta [PERSON_NAME], jarabe de avellana, leche e"
type textarea "x"
type textarea "bebida con galleta [PERSON_NAME], jarabe de avellana, leche es"
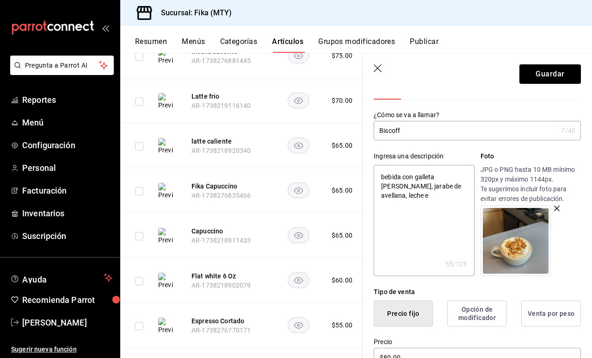
type textarea "x"
type textarea "bebida con galleta [PERSON_NAME], jarabe de avellana, leche esp"
type textarea "x"
type textarea "bebida con galleta [PERSON_NAME], jarabe de avellana, leche espu"
type textarea "x"
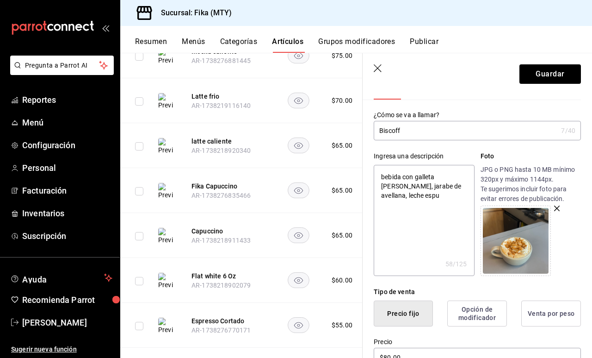
type textarea "bebida con galleta [PERSON_NAME], jarabe de avellana, leche esp"
type textarea "x"
type textarea "bebida con galleta [PERSON_NAME], jarabe de avellana, leche es"
type textarea "x"
type textarea "bebida con galleta [PERSON_NAME], jarabe de avellana, leche e"
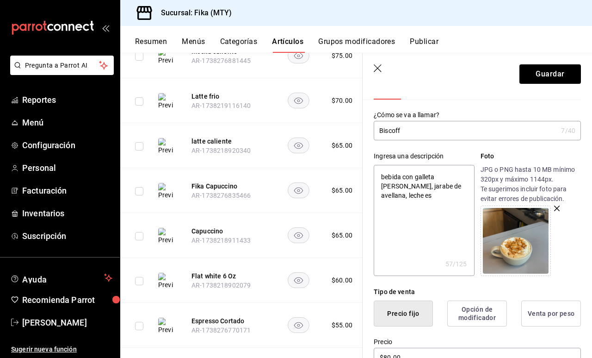
type textarea "x"
type textarea "bebida con galleta [PERSON_NAME], jarabe de avellana, leche"
type textarea "x"
type textarea "bebida con galleta [PERSON_NAME], jarabe de avellana, leche a"
type textarea "x"
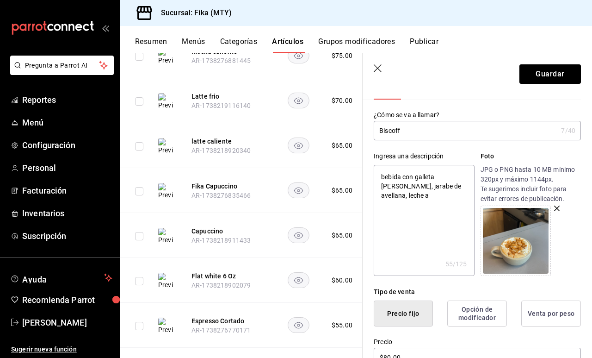
type textarea "bebida con galleta [PERSON_NAME], jarabe de avellana, leche ac"
type textarea "x"
type textarea "bebida con galleta [PERSON_NAME], jarabe de avellana, leche acr"
type textarea "x"
type textarea "bebida con galleta [PERSON_NAME], jarabe de avellana, leche acre"
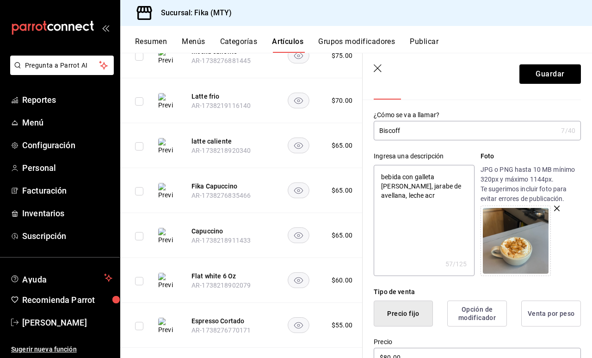
type textarea "x"
type textarea "bebida con galleta [PERSON_NAME], jarabe de avellana, leche acrem"
type textarea "x"
type textarea "bebida con galleta [PERSON_NAME], jarabe de avellana, leche acremd"
type textarea "x"
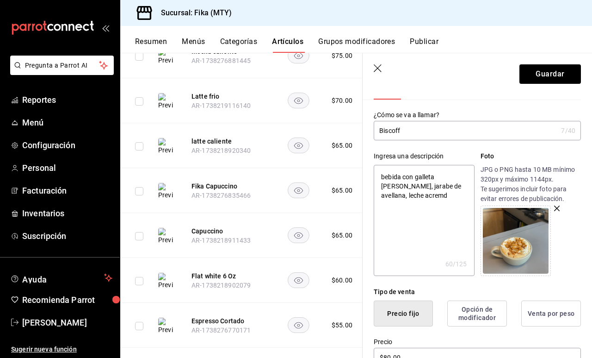
type textarea "bebida con galleta [PERSON_NAME], jarabe de avellana, leche acremda"
type textarea "x"
type textarea "bebida con galleta [PERSON_NAME], jarabe de avellana, leche acerada"
type textarea "x"
type textarea "bebida con galleta [PERSON_NAME], jarabe de avellana, leche acerada"
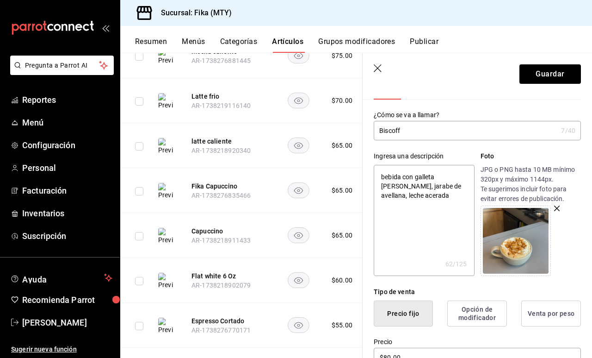
type textarea "x"
type textarea "bebida con galleta [PERSON_NAME], jarabe de avellana, leche acerad"
type textarea "x"
type textarea "bebida con galleta [PERSON_NAME], jarabe de avellana, leche acera"
type textarea "x"
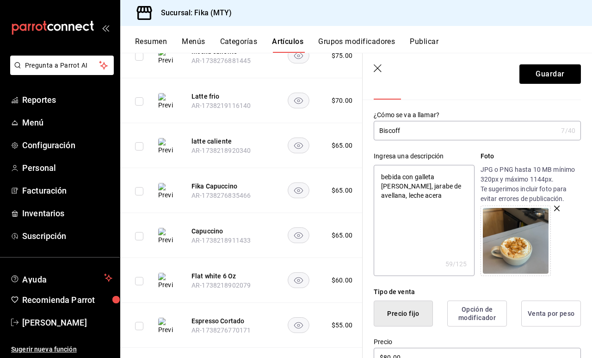
type textarea "bebida con galleta [PERSON_NAME], jarabe de avellana, leche acer"
type textarea "x"
type textarea "bebida con galleta [PERSON_NAME], jarabe de avellana, leche ace"
type textarea "x"
type textarea "bebida con galleta [PERSON_NAME], jarabe de avellana, leche ac"
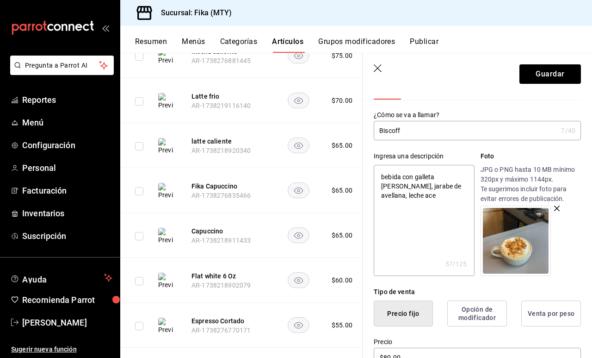
type textarea "x"
type textarea "bebida con galleta [PERSON_NAME], jarabe de avellana, leche acr"
type textarea "x"
type textarea "bebida con galleta [PERSON_NAME], jarabe de avellana, leche acre"
type textarea "x"
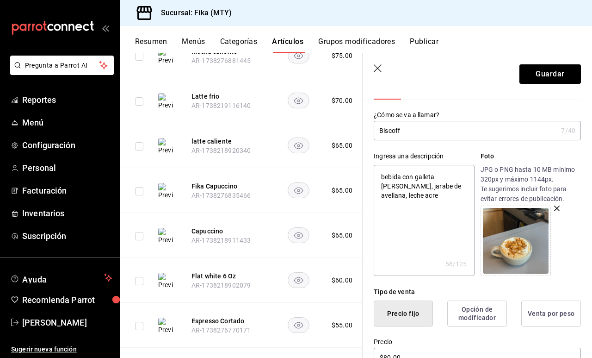
type textarea "bebida con galleta [PERSON_NAME], jarabe de avellana, leche acrem"
type textarea "x"
type textarea "bebida con galleta [PERSON_NAME], jarabe de avellana, leche acremd"
type textarea "x"
type textarea "bebida con galleta [PERSON_NAME], jarabe de avellana, leche acremda"
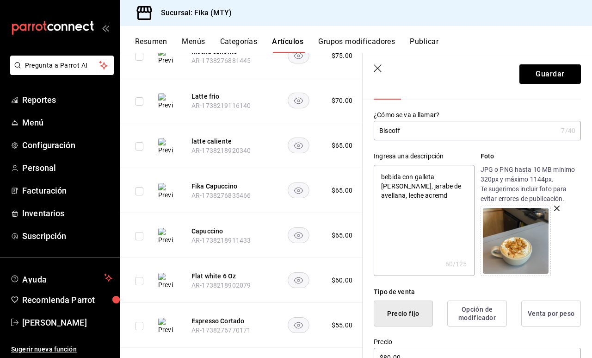
type textarea "x"
type textarea "bebida con galleta [PERSON_NAME], jarabe de avellana, leche acremda"
type textarea "x"
type textarea "bebida con galleta [PERSON_NAME], jarabe de avellana, leche acremda y"
type textarea "x"
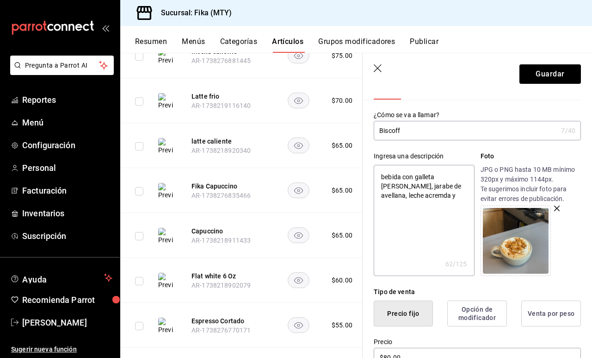
type textarea "bebida con galleta [PERSON_NAME], jarabe de avellana, leche acremda y"
type textarea "x"
type textarea "bebida con galleta [PERSON_NAME], jarabe de avellana, leche acremda y"
type textarea "x"
type textarea "bebida con galleta [PERSON_NAME], jarabe de avellana, leche acremda"
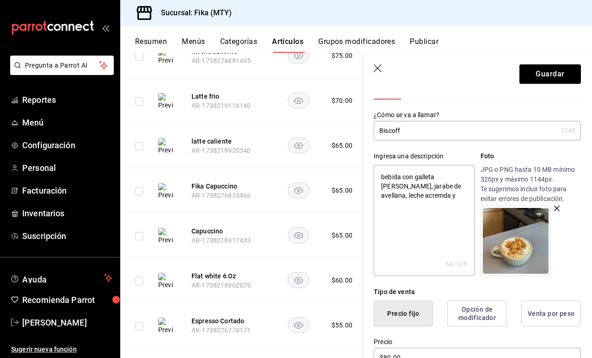
type textarea "x"
type textarea "bebida con galleta [PERSON_NAME], jarabe de avellana, leche acremda"
type textarea "x"
type textarea "bebida con galleta [PERSON_NAME], jarabe de avellana, leche acremd"
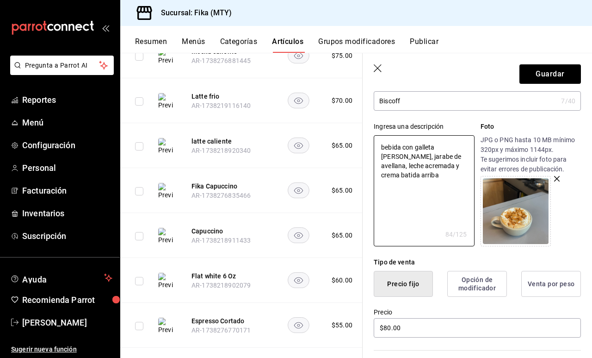
scroll to position [64, 0]
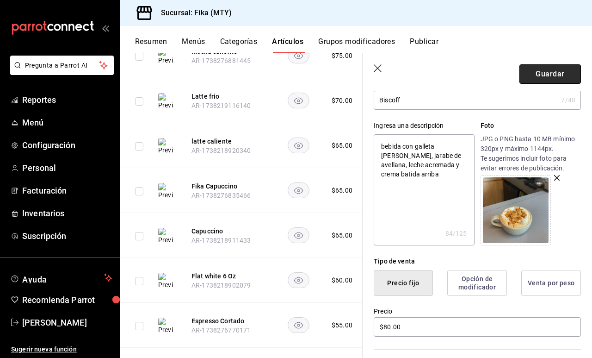
click at [550, 71] on button "Guardar" at bounding box center [551, 73] width 62 height 19
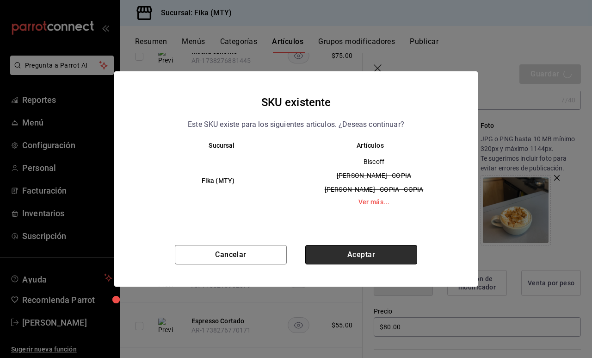
click at [380, 250] on button "Aceptar" at bounding box center [361, 254] width 112 height 19
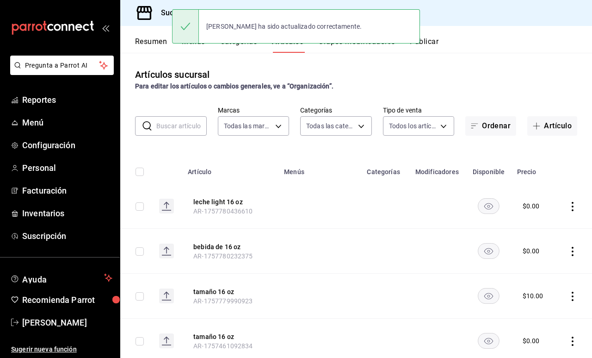
click at [511, 72] on div "Artículos sucursal Para editar los artículos o cambios generales, ve a “Organiz…" at bounding box center [356, 80] width 472 height 24
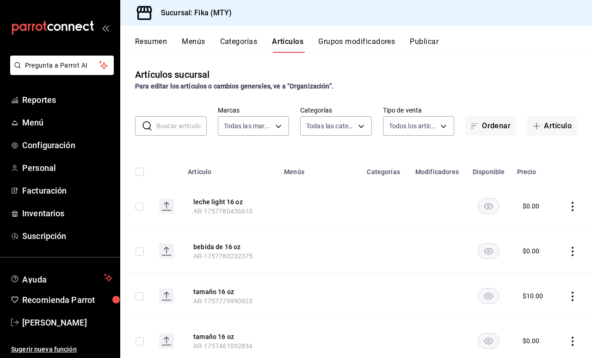
click at [431, 37] on button "Publicar" at bounding box center [424, 45] width 29 height 16
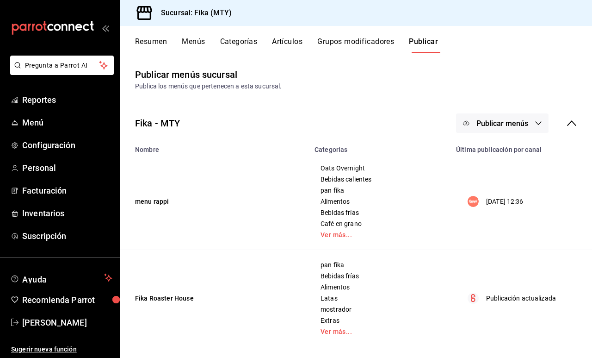
click at [528, 120] on span "Publicar menús" at bounding box center [503, 123] width 52 height 9
click at [516, 161] on li "Rappi" at bounding box center [502, 153] width 85 height 26
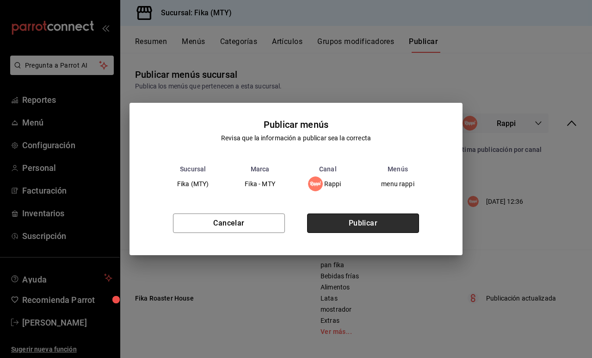
click at [391, 226] on button "Publicar" at bounding box center [363, 222] width 112 height 19
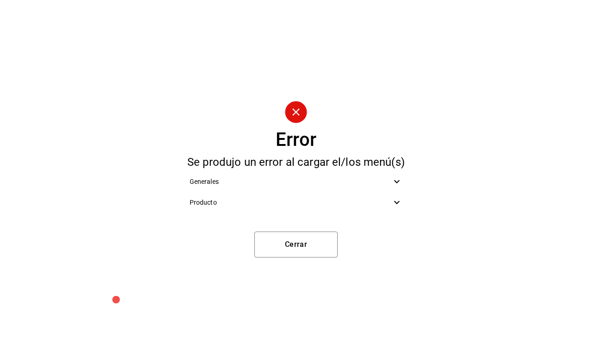
click at [402, 200] on icon at bounding box center [396, 202] width 11 height 11
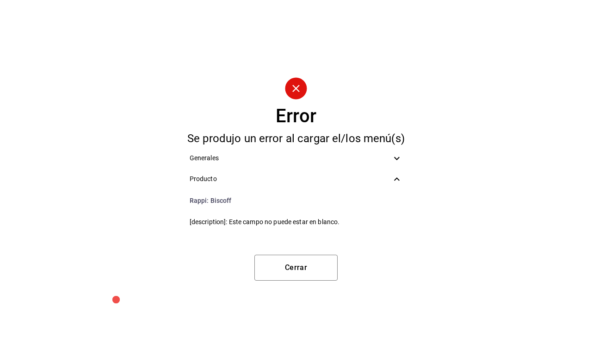
click at [393, 154] on icon at bounding box center [396, 158] width 11 height 11
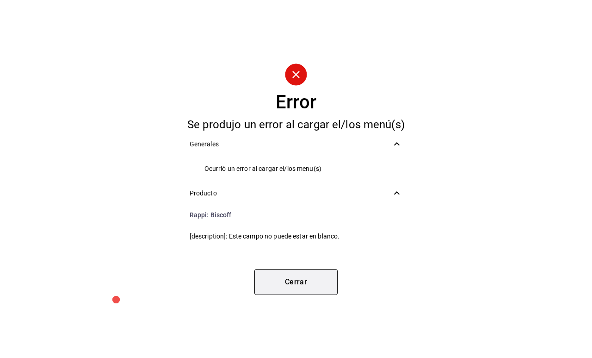
click at [302, 276] on button "Cerrar" at bounding box center [296, 282] width 83 height 26
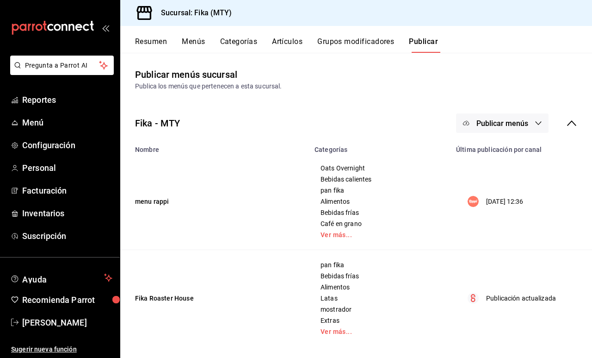
click at [294, 38] on button "Artículos" at bounding box center [287, 45] width 31 height 16
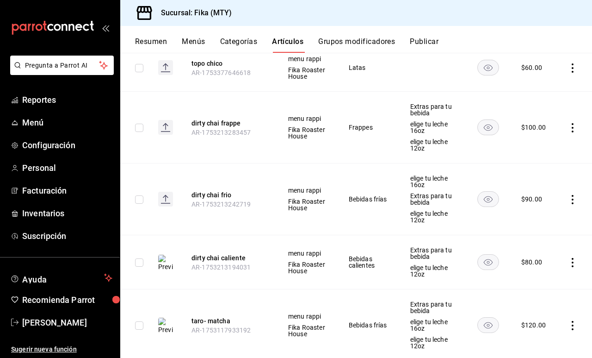
scroll to position [2014, 0]
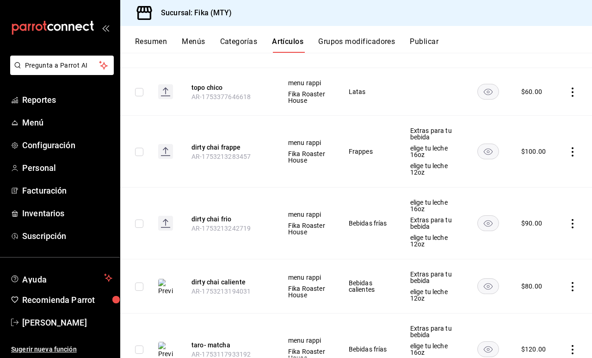
click at [167, 224] on rect at bounding box center [165, 223] width 15 height 15
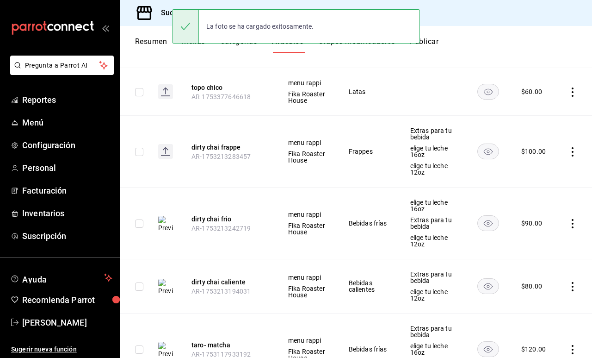
click at [165, 149] on rect at bounding box center [165, 151] width 15 height 15
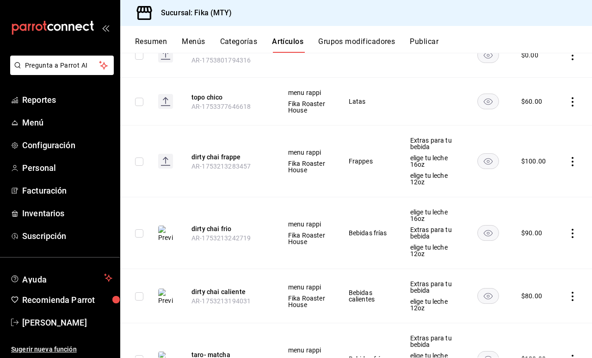
scroll to position [2002, 0]
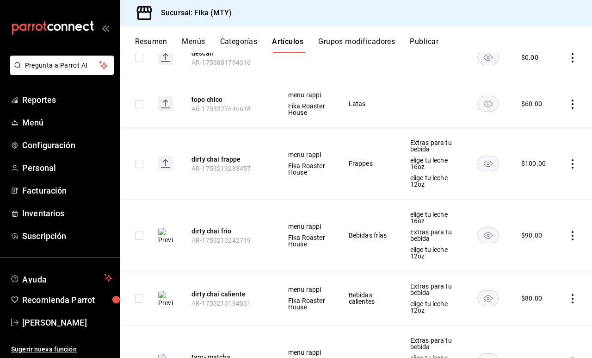
click at [164, 166] on rect at bounding box center [165, 163] width 15 height 15
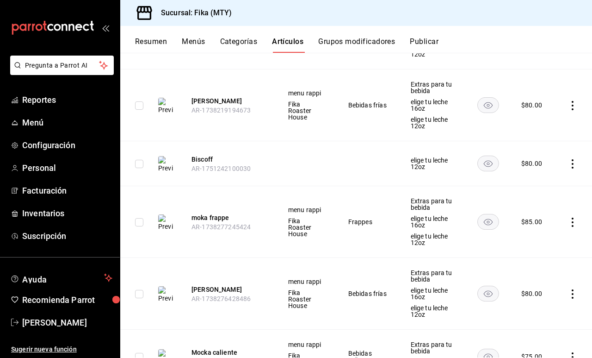
scroll to position [3230, 0]
click at [572, 158] on icon "actions" at bounding box center [572, 162] width 9 height 9
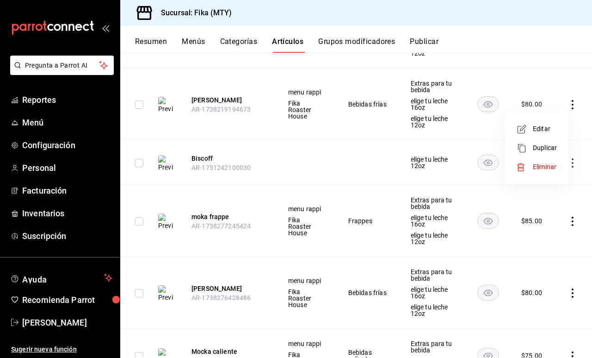
click at [552, 125] on span "Editar" at bounding box center [545, 129] width 24 height 10
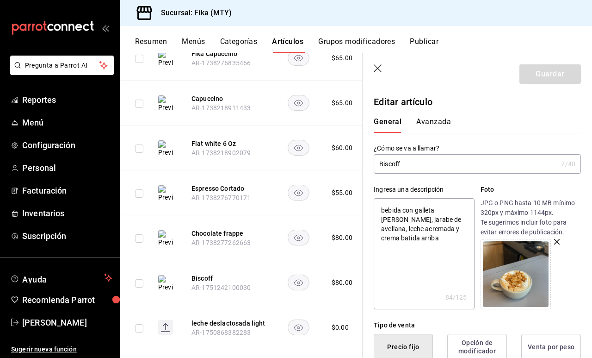
drag, startPoint x: 410, startPoint y: 242, endPoint x: 380, endPoint y: 204, distance: 48.4
click at [380, 204] on textarea "bebida con galleta [PERSON_NAME], jarabe de avellana, leche acremada y crema ba…" at bounding box center [424, 253] width 100 height 111
click at [379, 69] on icon "button" at bounding box center [378, 68] width 8 height 8
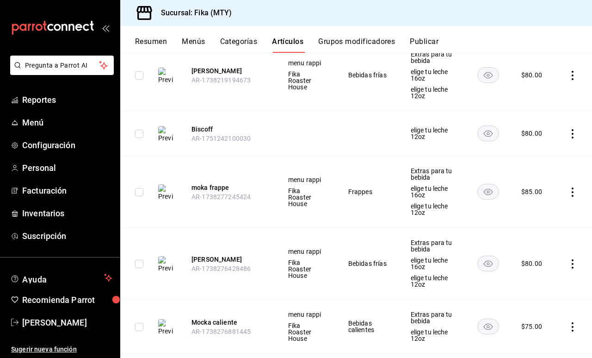
scroll to position [3248, 0]
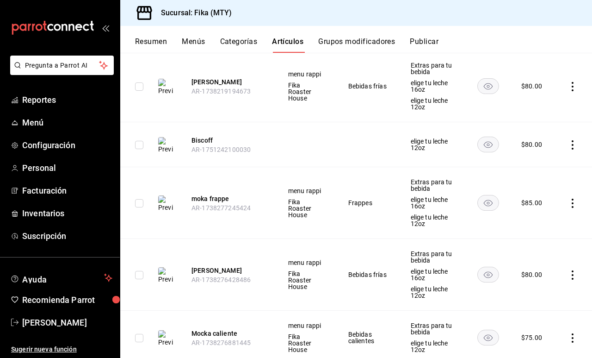
click at [573, 140] on icon "actions" at bounding box center [573, 144] width 2 height 9
click at [555, 149] on span "Eliminar" at bounding box center [545, 148] width 24 height 7
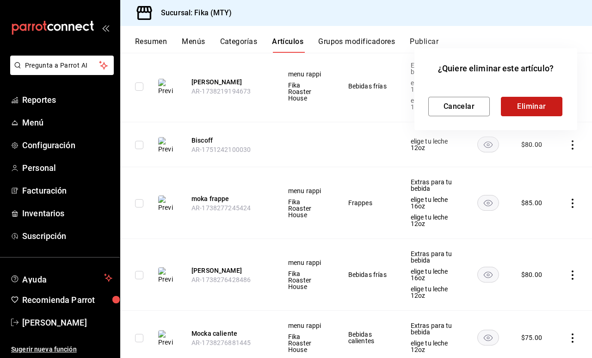
click at [535, 110] on button "Eliminar" at bounding box center [532, 106] width 62 height 19
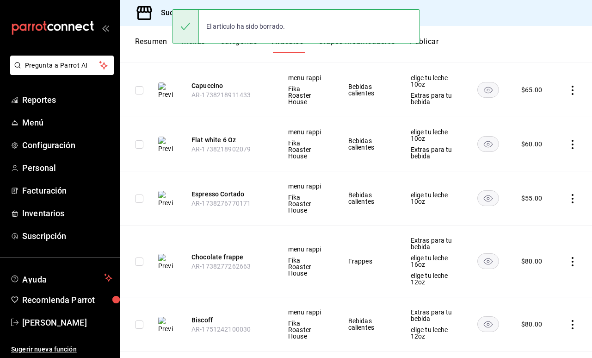
scroll to position [3705, 0]
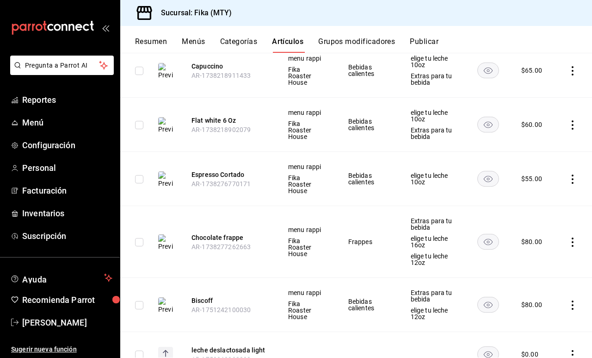
click at [570, 300] on icon "actions" at bounding box center [572, 304] width 9 height 9
click at [551, 262] on span "Editar" at bounding box center [545, 265] width 24 height 10
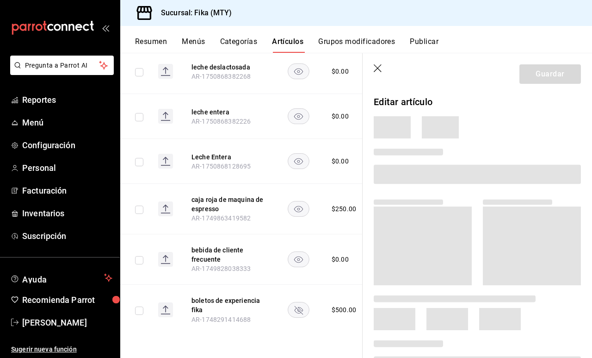
scroll to position [3455, 0]
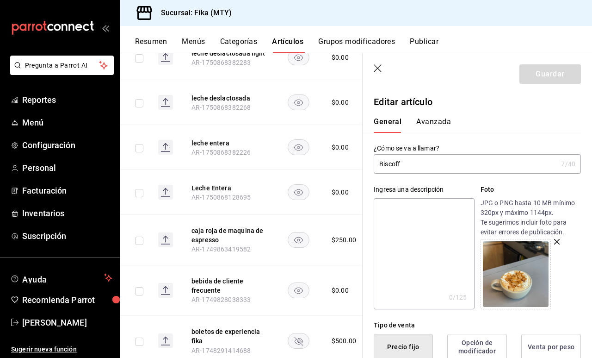
paste textarea "bebida con galleta [PERSON_NAME], jarabe de avellana, leche acremada y crema ba…"
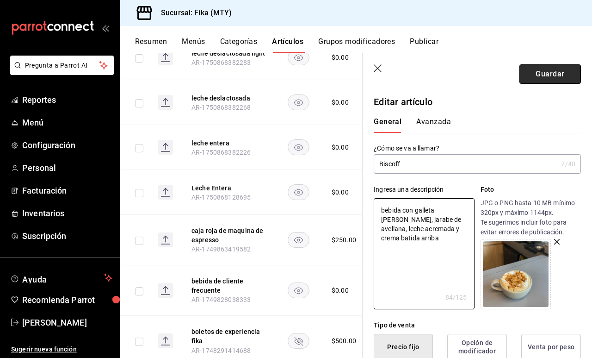
click at [565, 76] on button "Guardar" at bounding box center [551, 73] width 62 height 19
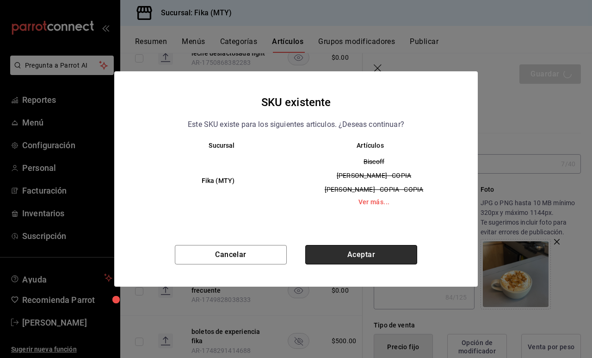
click at [378, 253] on button "Aceptar" at bounding box center [361, 254] width 112 height 19
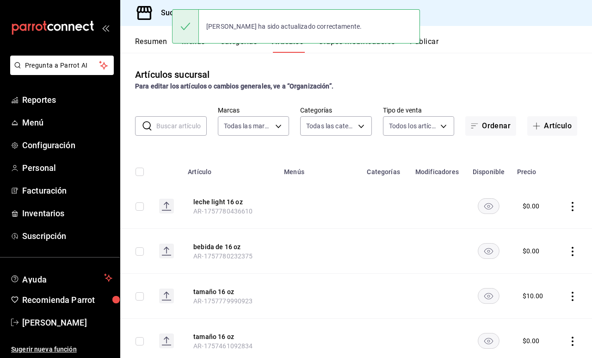
click at [435, 40] on button "Publicar" at bounding box center [424, 45] width 29 height 16
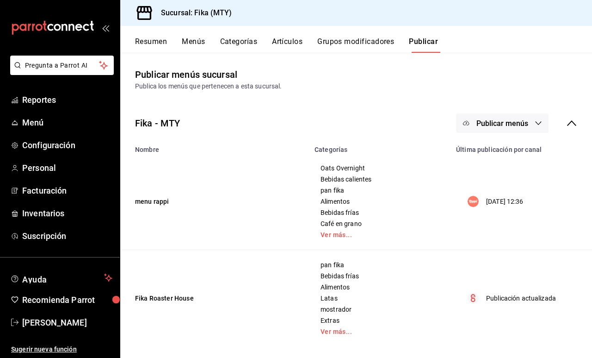
click at [489, 121] on span "Publicar menús" at bounding box center [503, 123] width 52 height 9
click at [495, 146] on li "Rappi" at bounding box center [502, 153] width 85 height 26
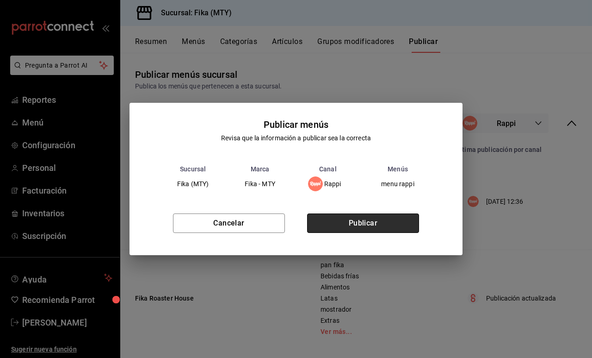
click at [394, 225] on button "Publicar" at bounding box center [363, 222] width 112 height 19
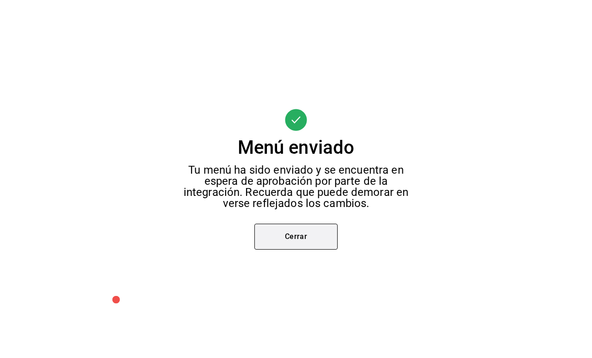
click at [311, 241] on button "Cerrar" at bounding box center [296, 237] width 83 height 26
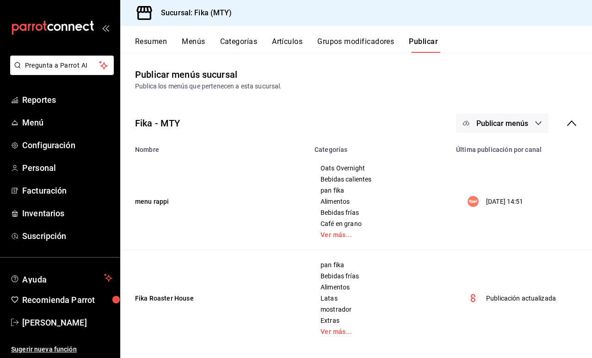
click at [508, 122] on span "Publicar menús" at bounding box center [503, 123] width 52 height 9
click at [510, 183] on span "Punto de venta" at bounding box center [516, 179] width 44 height 10
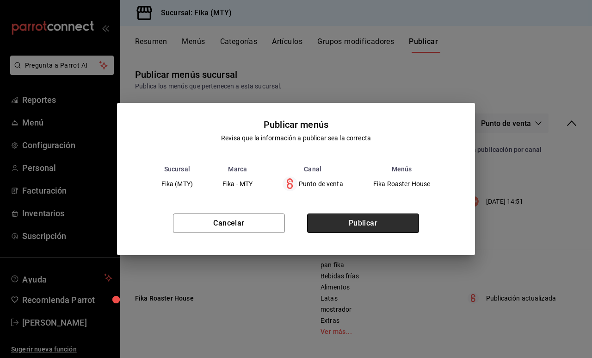
click at [389, 224] on button "Publicar" at bounding box center [363, 222] width 112 height 19
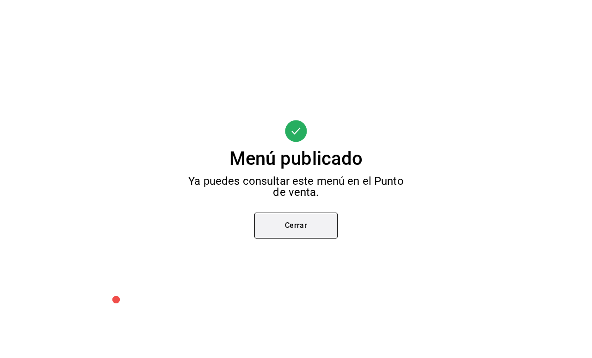
click at [322, 218] on button "Cerrar" at bounding box center [296, 225] width 83 height 26
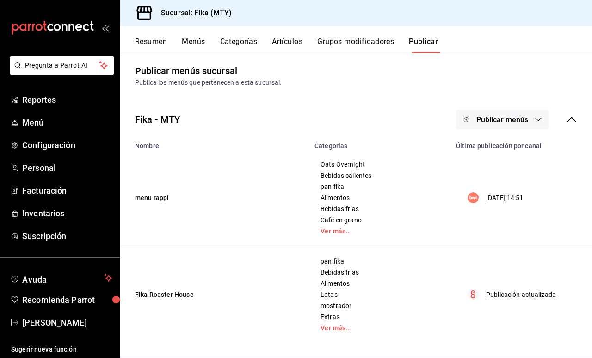
scroll to position [4, 0]
click at [68, 121] on span "Menú" at bounding box center [67, 122] width 90 height 12
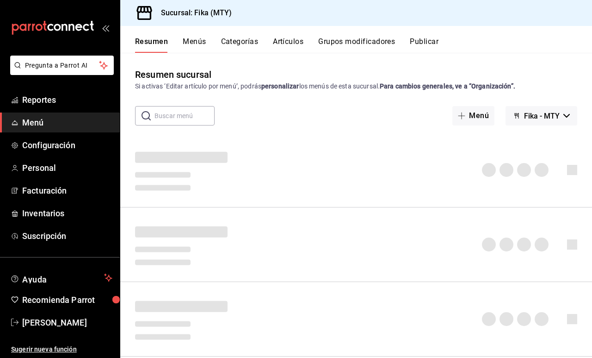
click at [289, 46] on button "Artículos" at bounding box center [288, 45] width 31 height 16
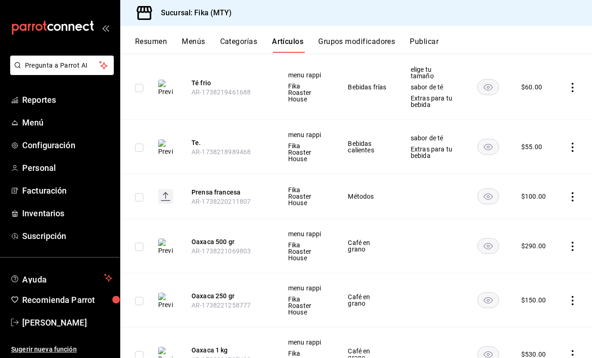
scroll to position [7365, 0]
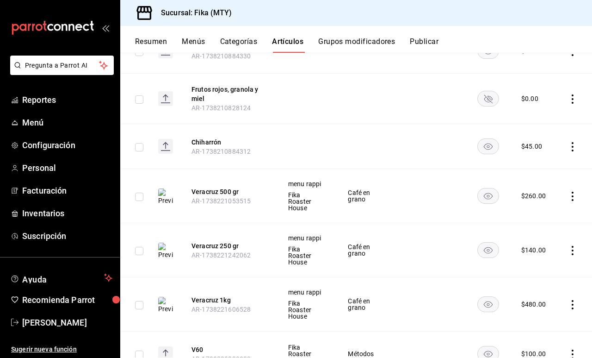
scroll to position [6417, 0]
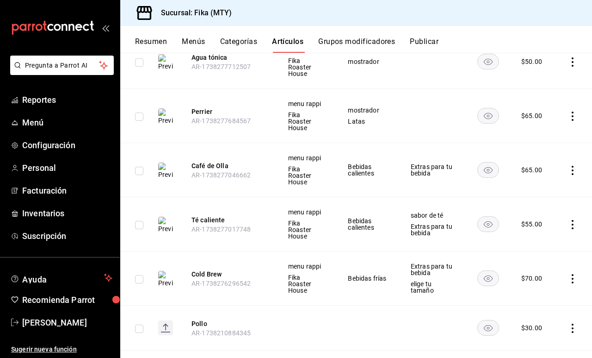
click at [425, 43] on button "Publicar" at bounding box center [424, 45] width 29 height 16
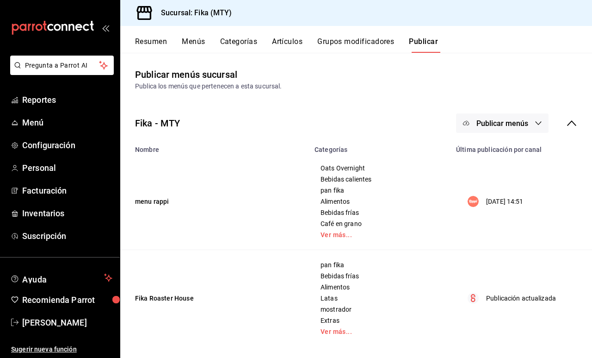
click at [536, 118] on button "Publicar menús" at bounding box center [502, 122] width 93 height 19
click at [517, 156] on span "Rappi" at bounding box center [516, 154] width 44 height 10
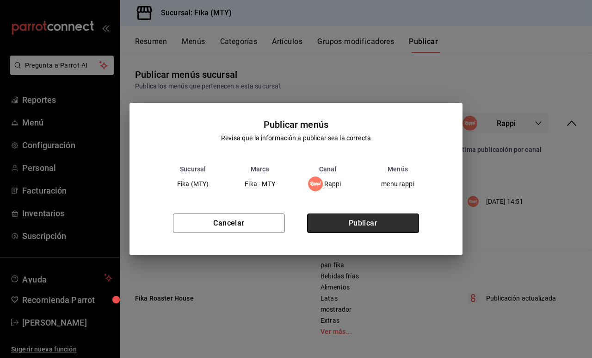
click at [382, 217] on button "Publicar" at bounding box center [363, 222] width 112 height 19
